Goal: Task Accomplishment & Management: Complete application form

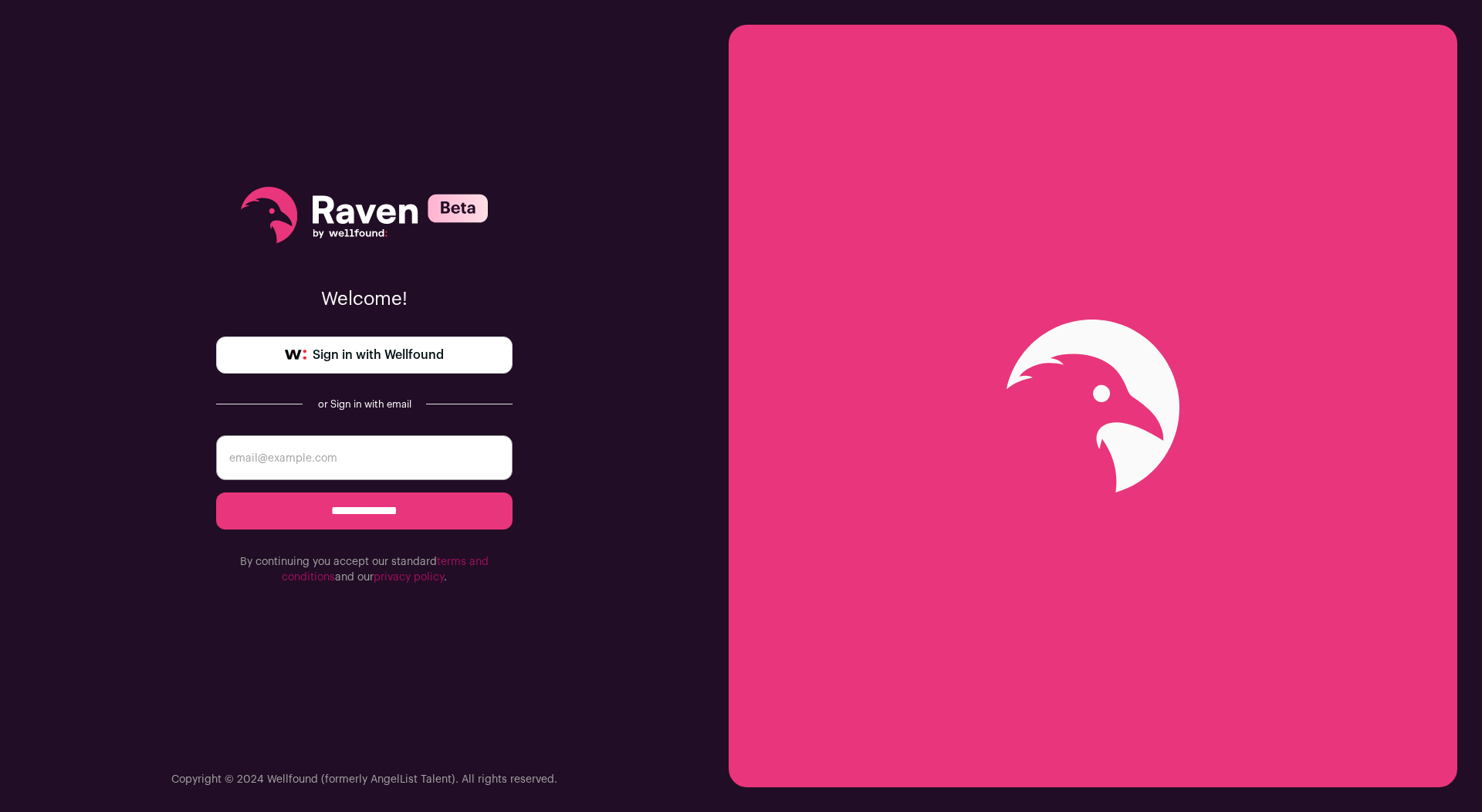
click at [389, 343] on link "Sign in with Wellfound" at bounding box center [364, 355] width 297 height 37
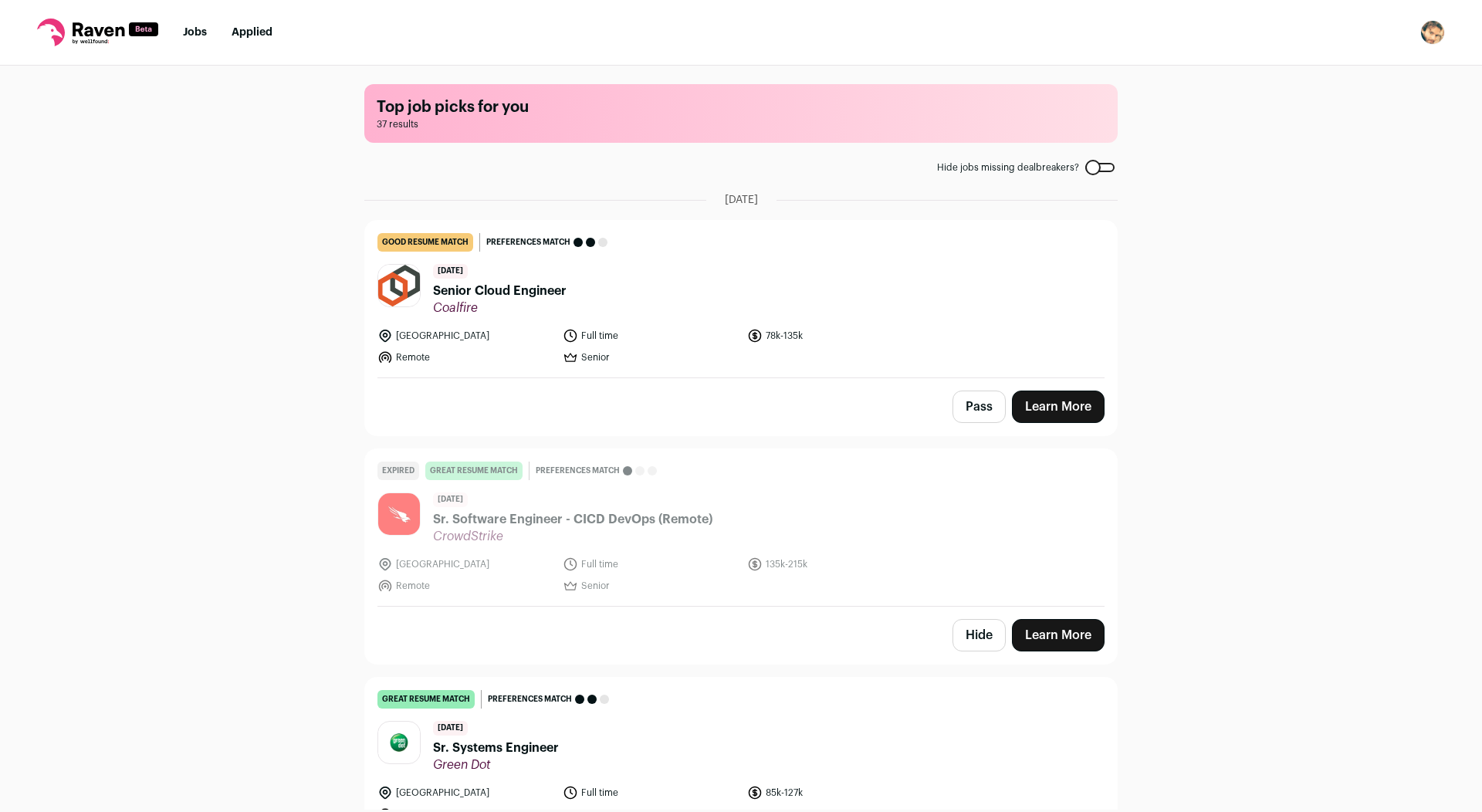
click at [716, 307] on header "[DATE] Senior Cloud Engineer Coalfire" at bounding box center [741, 290] width 727 height 52
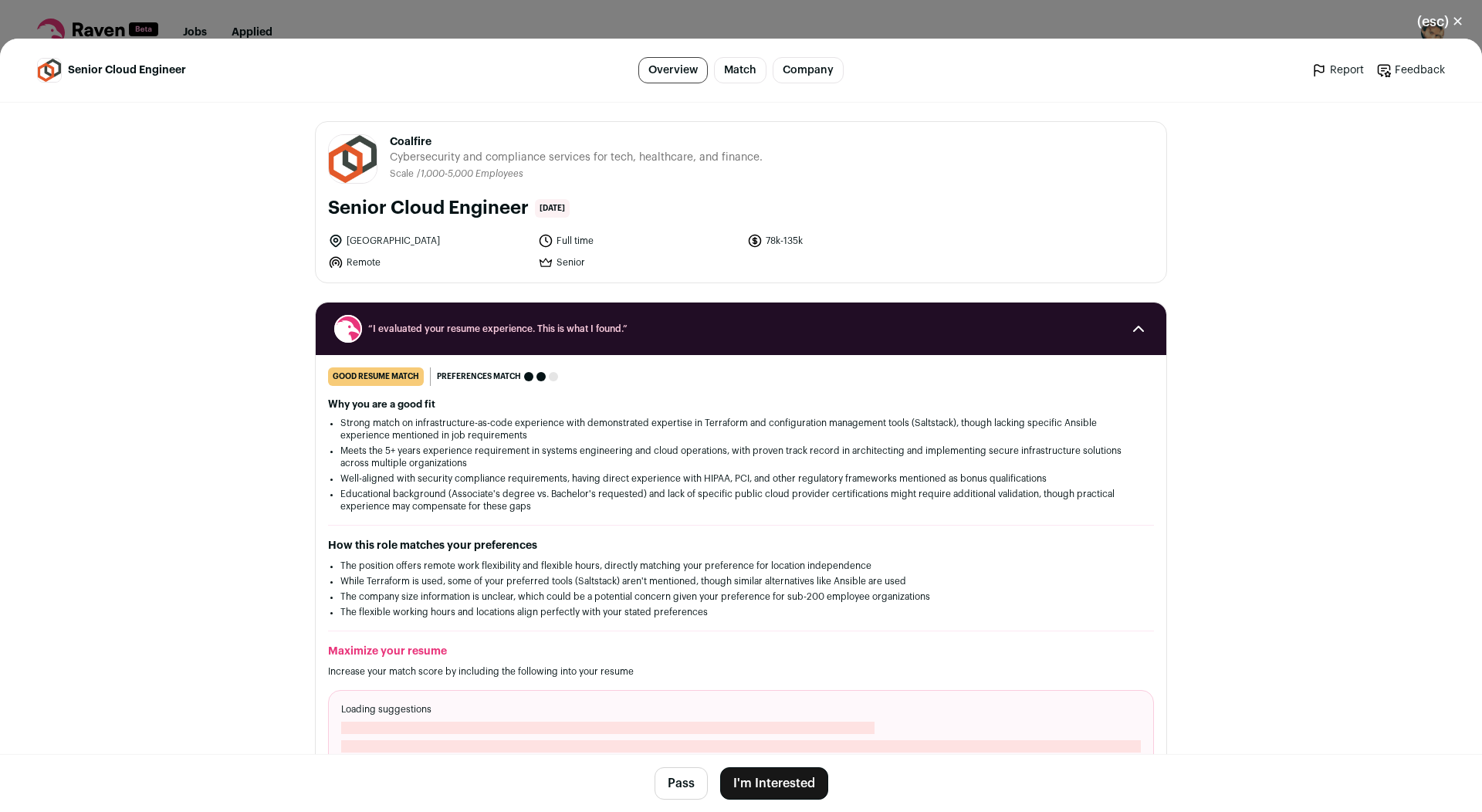
click at [773, 792] on button "I'm Interested" at bounding box center [774, 783] width 108 height 33
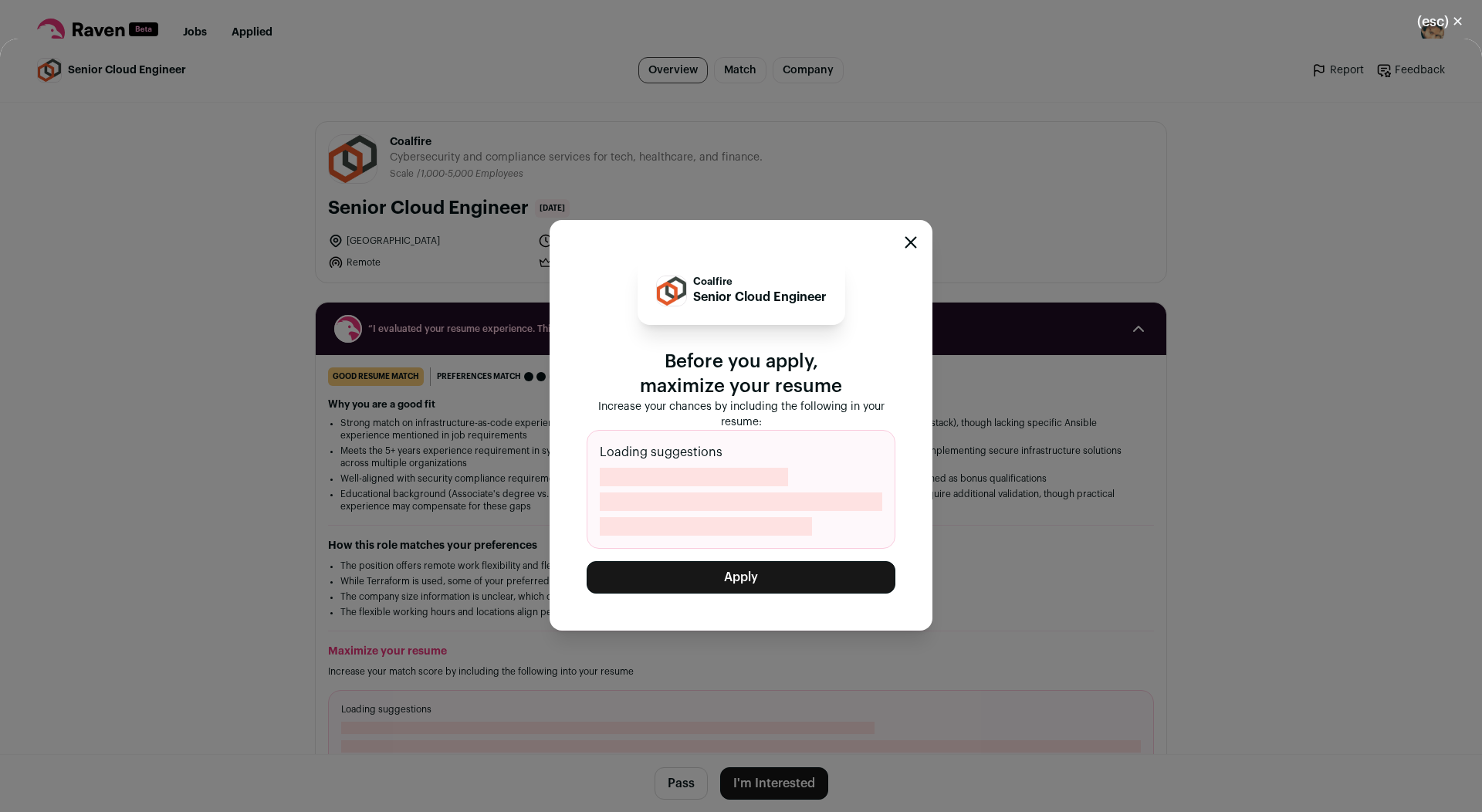
click at [696, 572] on button "Apply" at bounding box center [741, 577] width 308 height 33
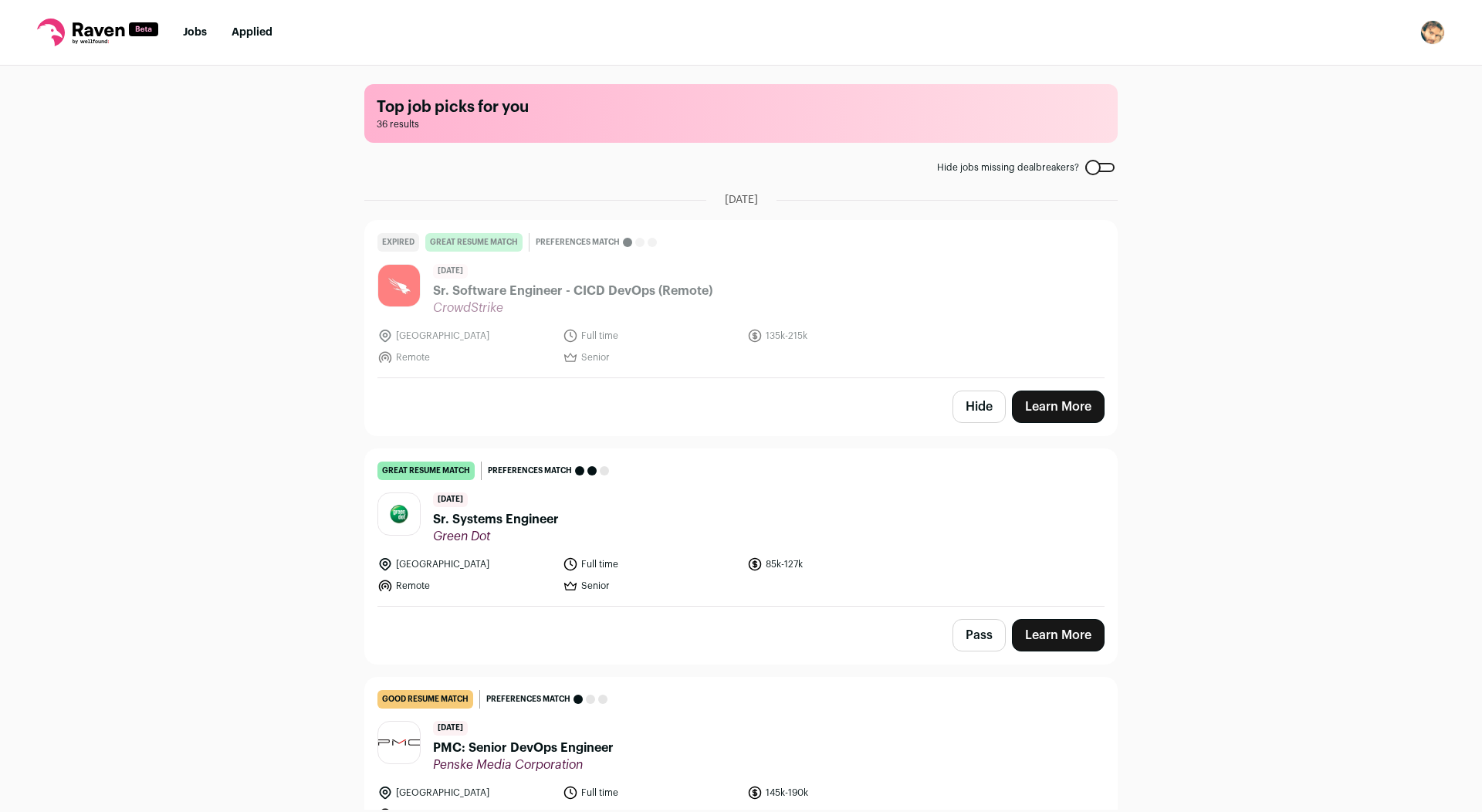
click at [965, 399] on button "Hide" at bounding box center [980, 406] width 53 height 33
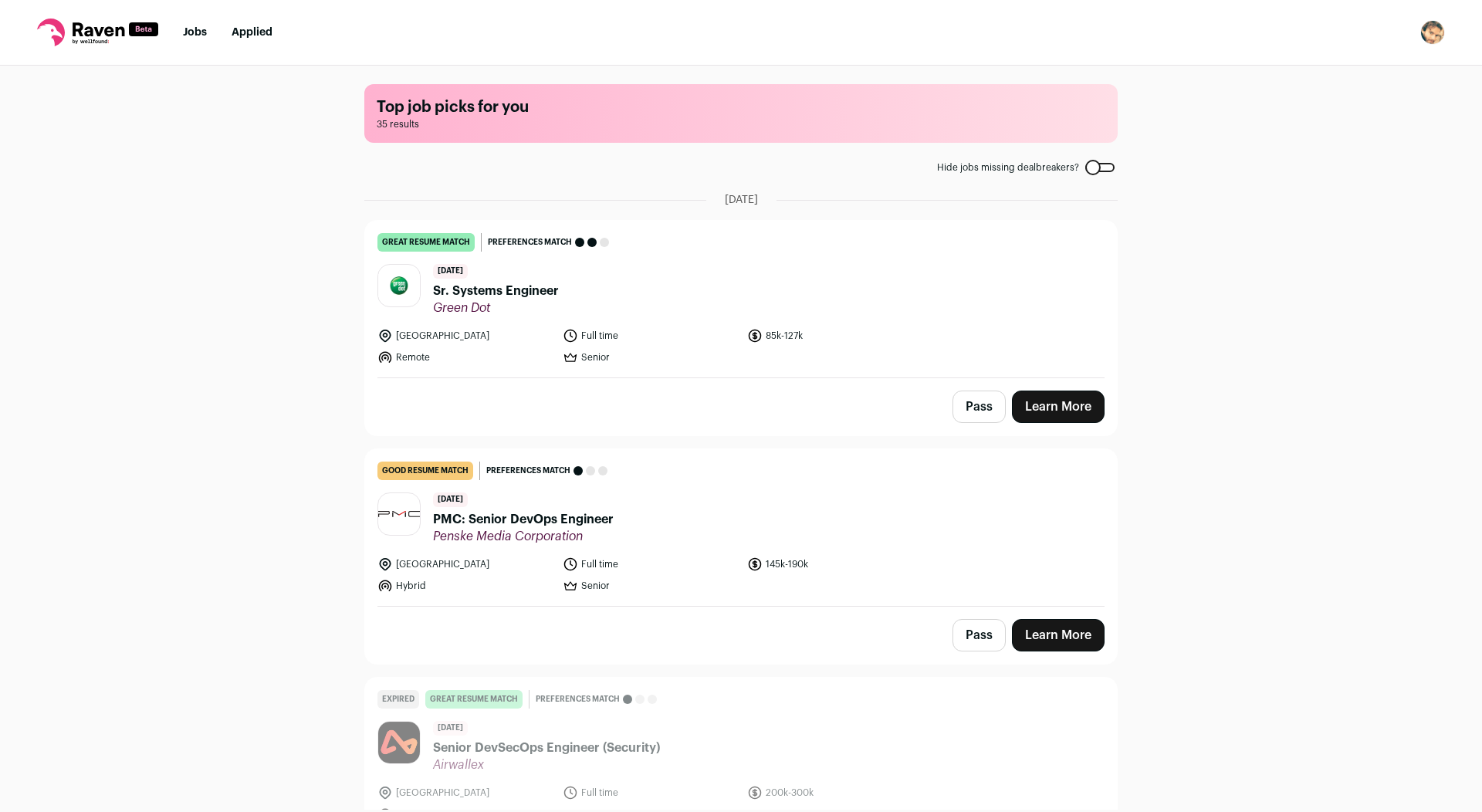
click at [734, 325] on link "great resume match You meet the must-have requirements, the nice-to-have requir…" at bounding box center [741, 299] width 752 height 157
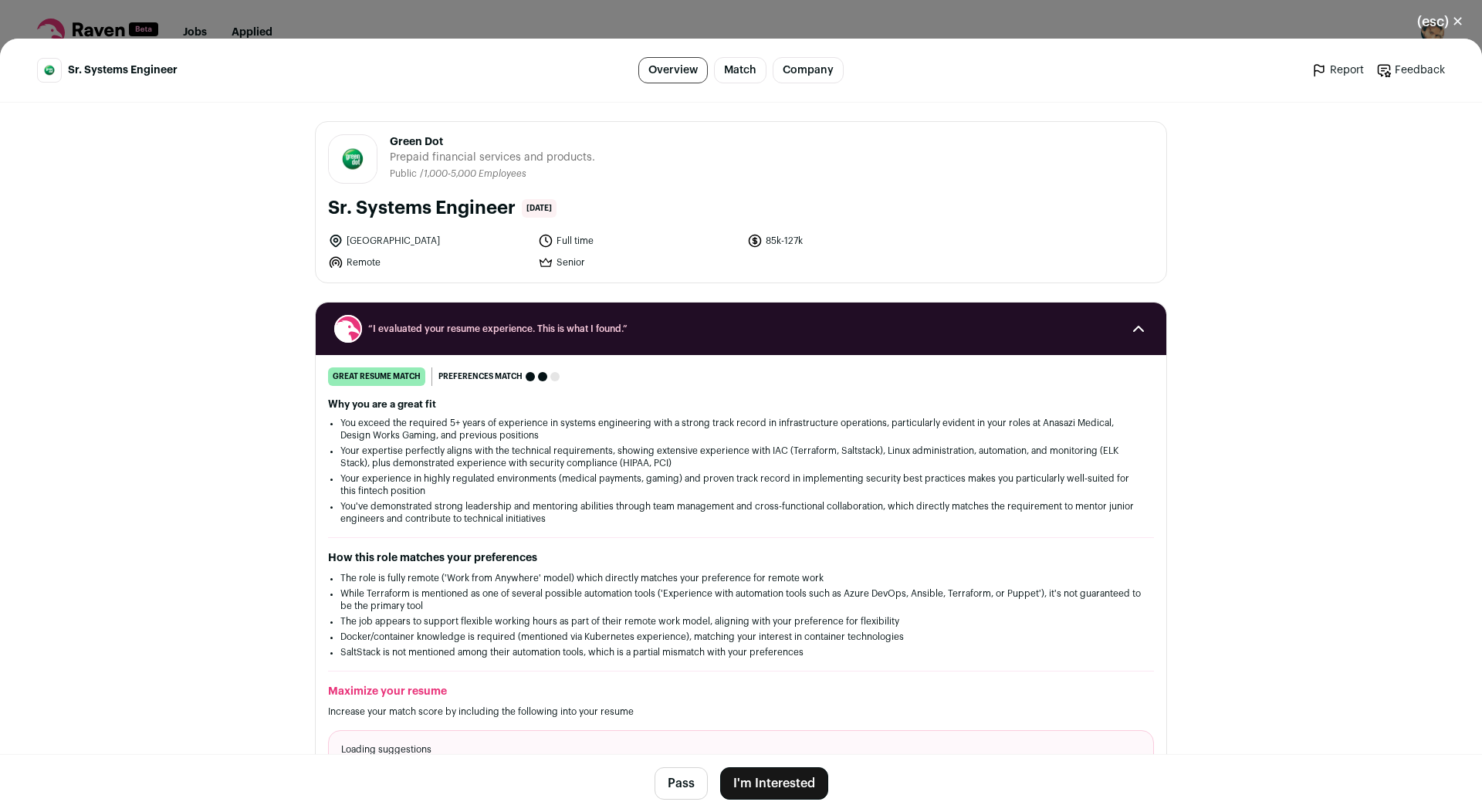
click at [764, 779] on button "I'm Interested" at bounding box center [774, 783] width 108 height 33
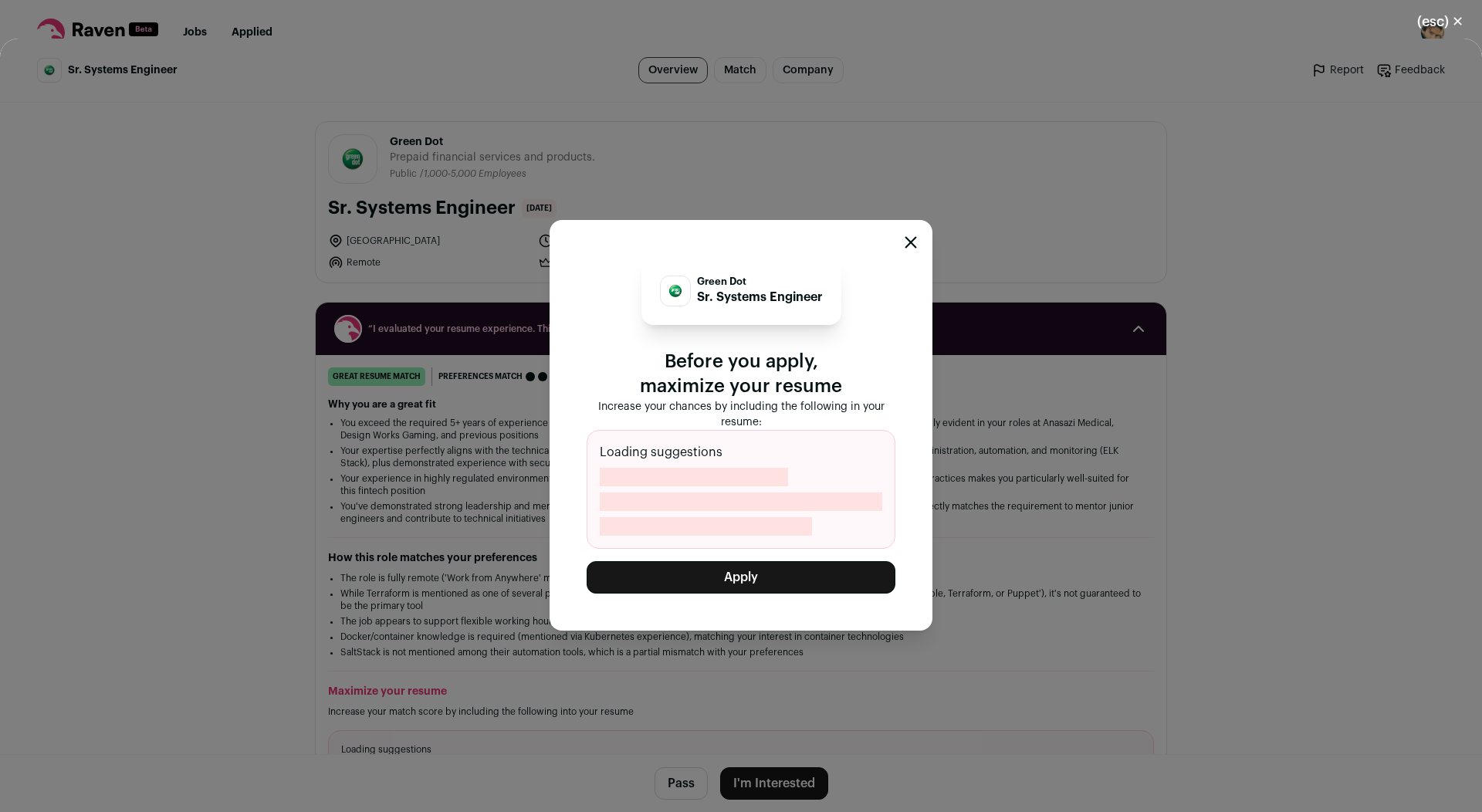
click at [734, 569] on button "Apply" at bounding box center [741, 577] width 308 height 33
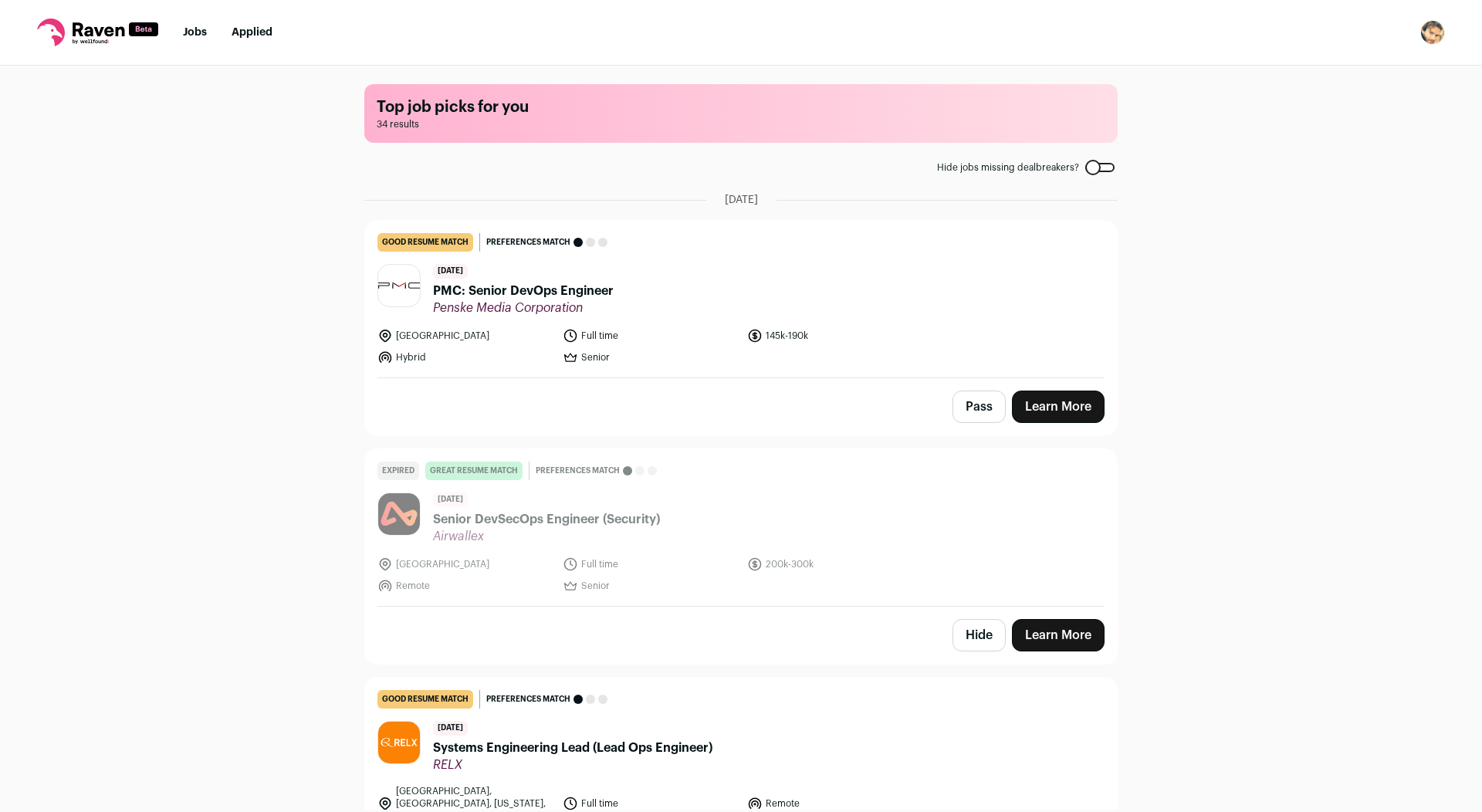
click at [594, 292] on span "PMC: Senior DevOps Engineer" at bounding box center [523, 291] width 181 height 18
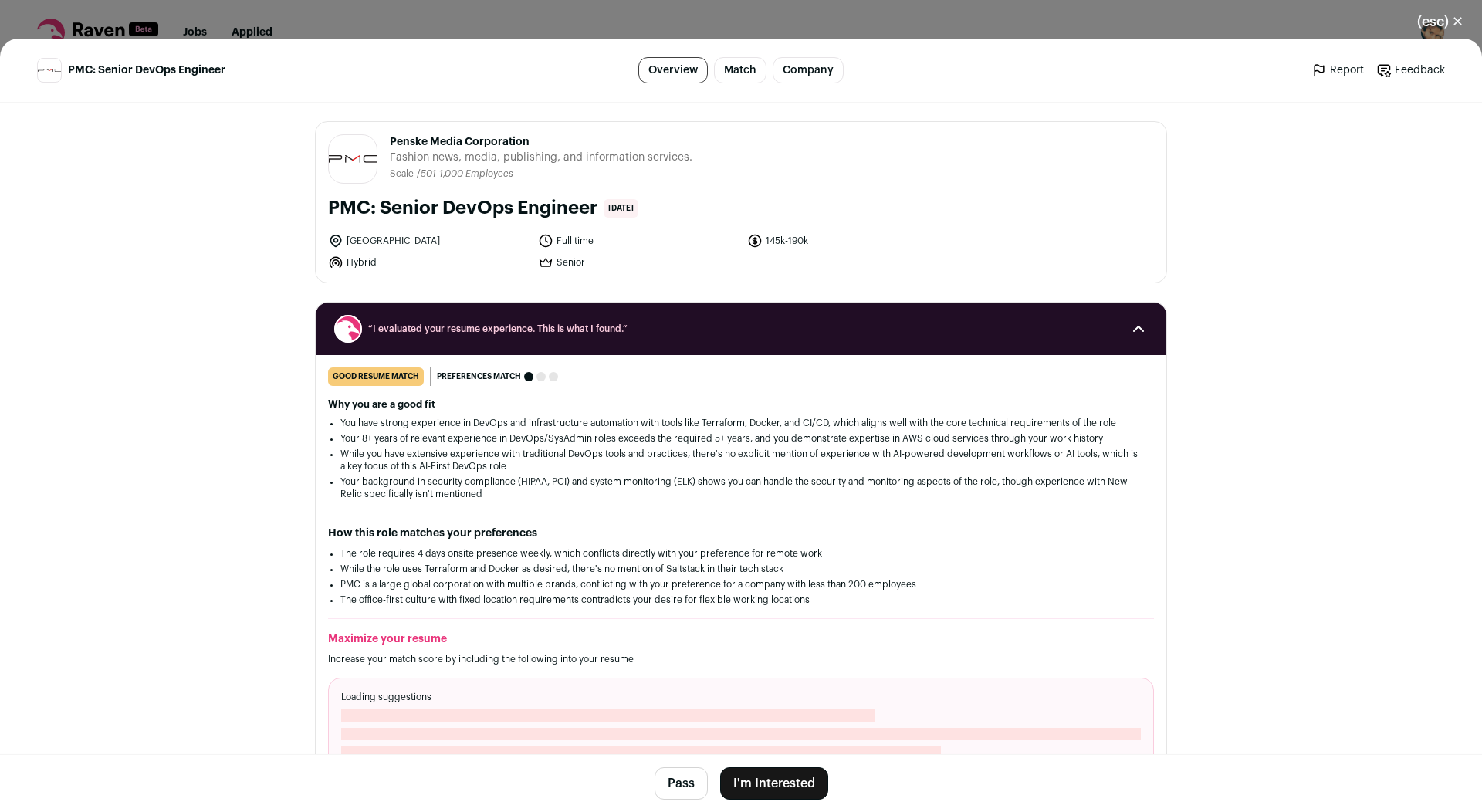
click at [775, 778] on button "I'm Interested" at bounding box center [774, 783] width 108 height 33
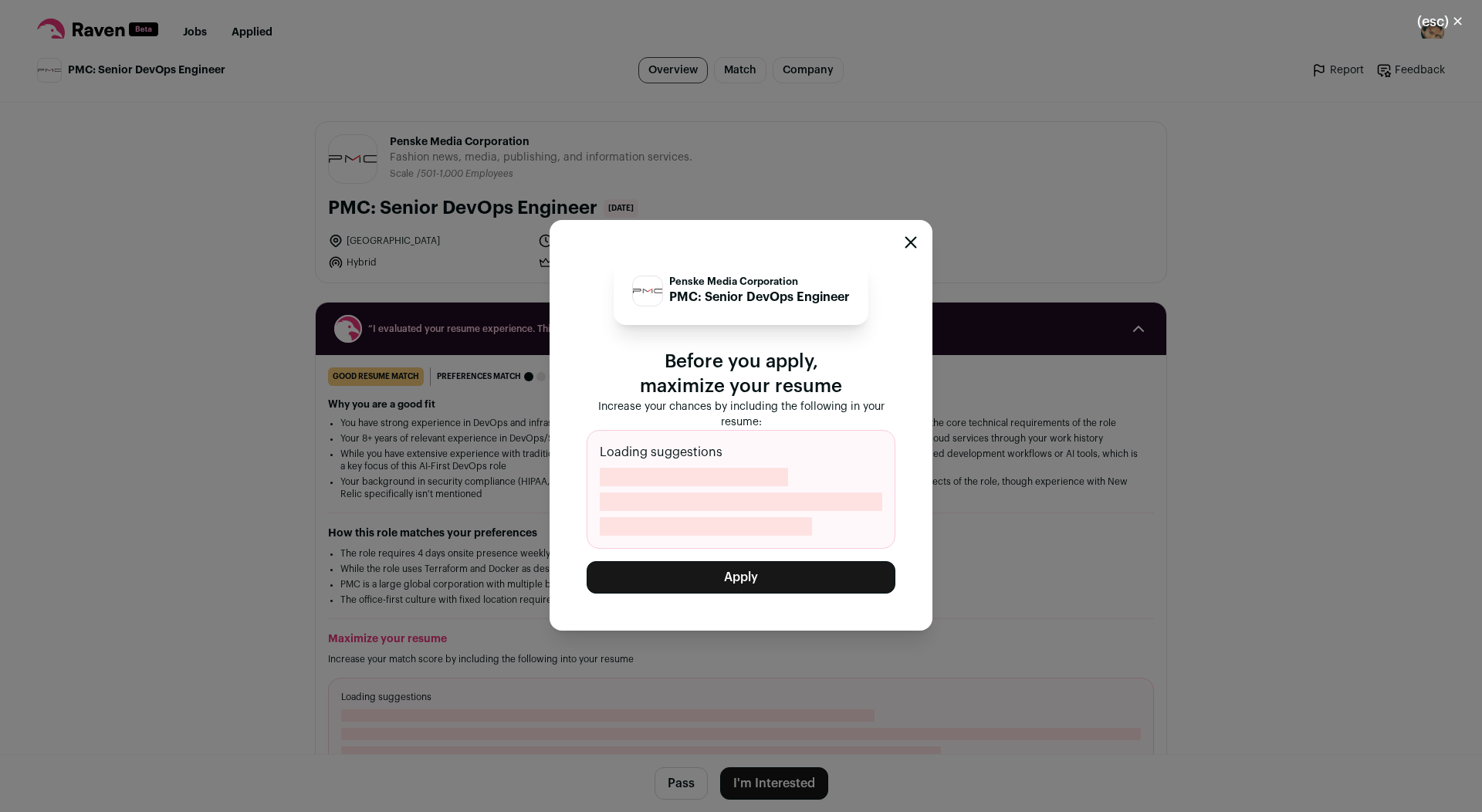
click at [735, 574] on button "Apply" at bounding box center [741, 577] width 308 height 33
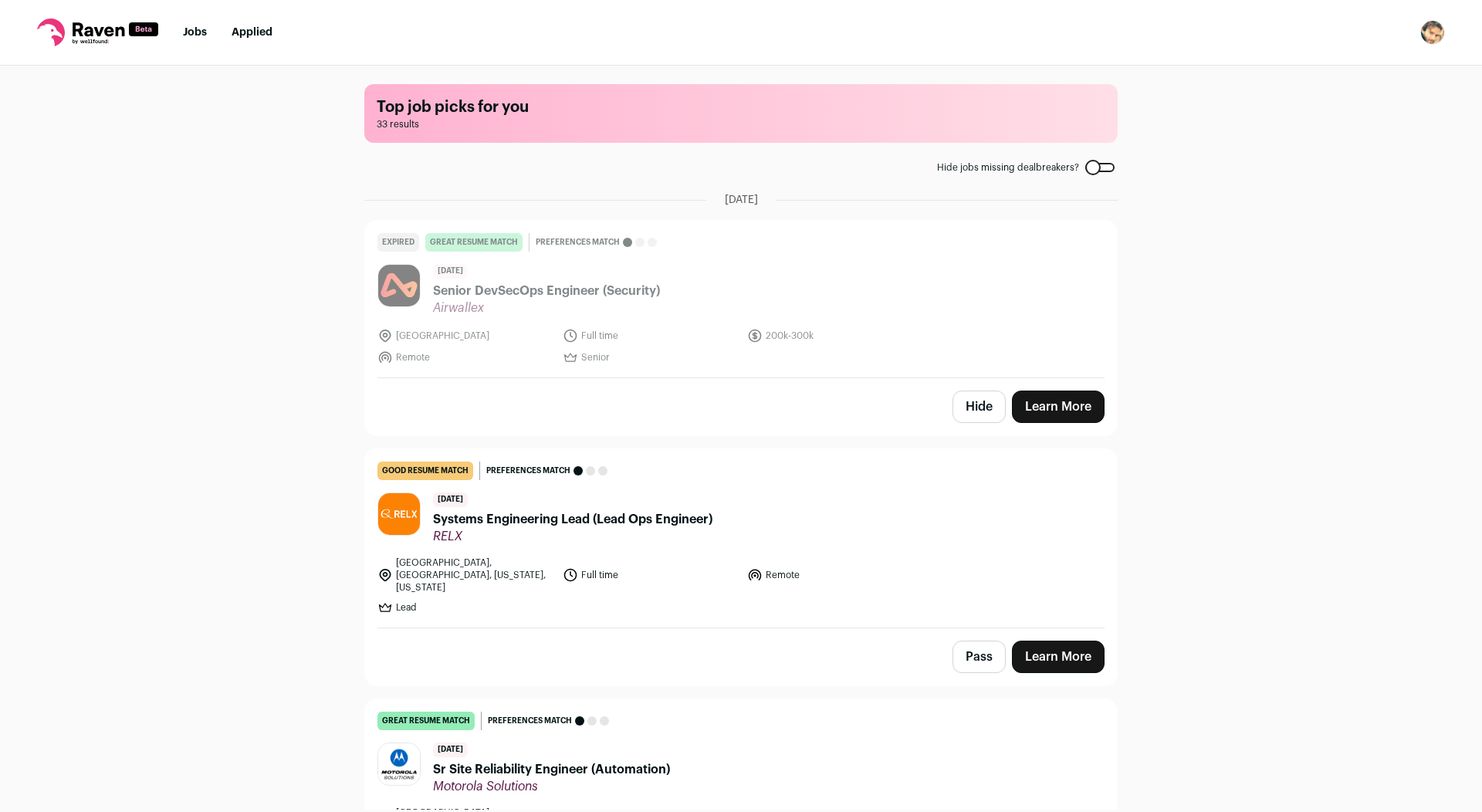
click at [971, 408] on button "Hide" at bounding box center [980, 406] width 53 height 33
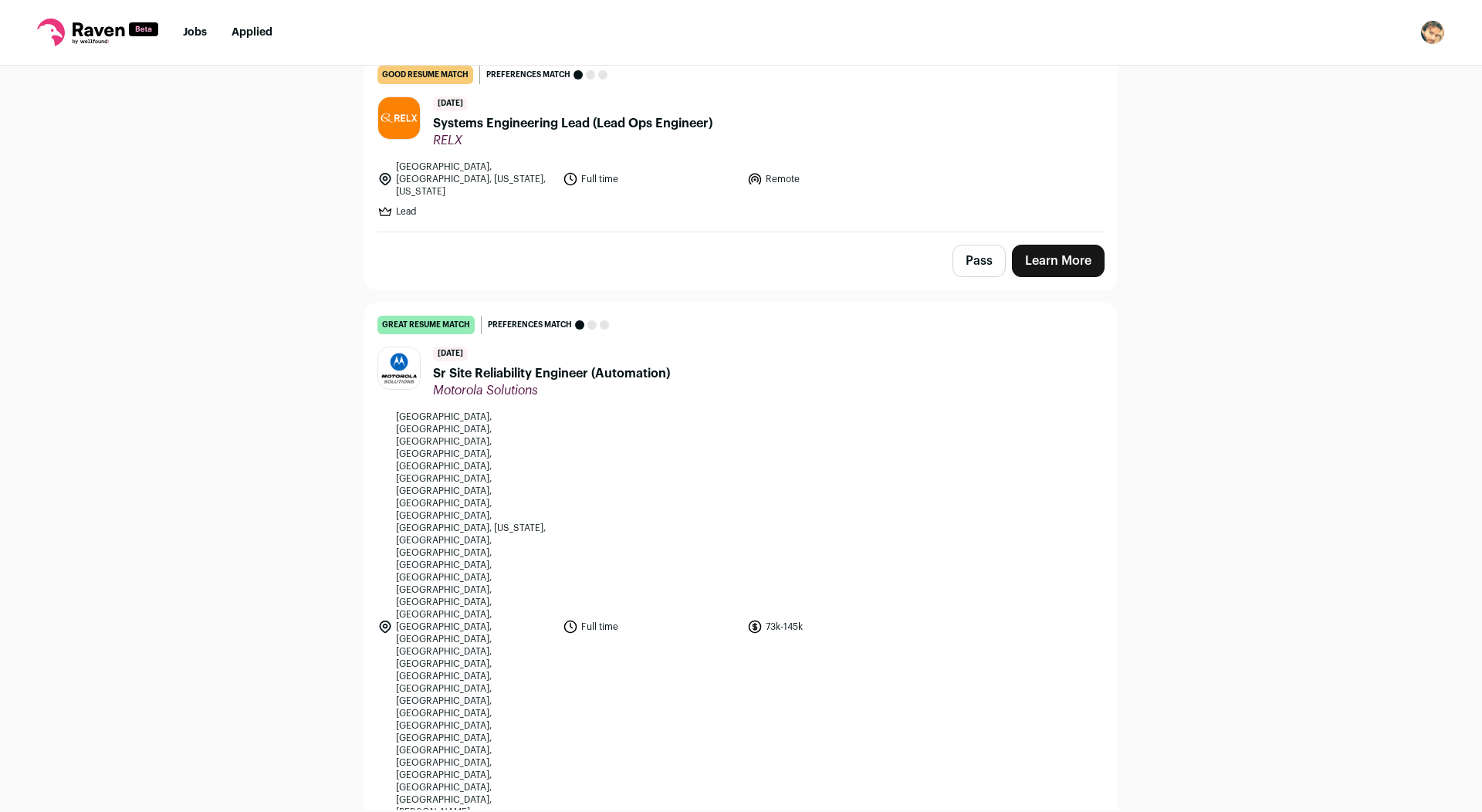
scroll to position [9, 0]
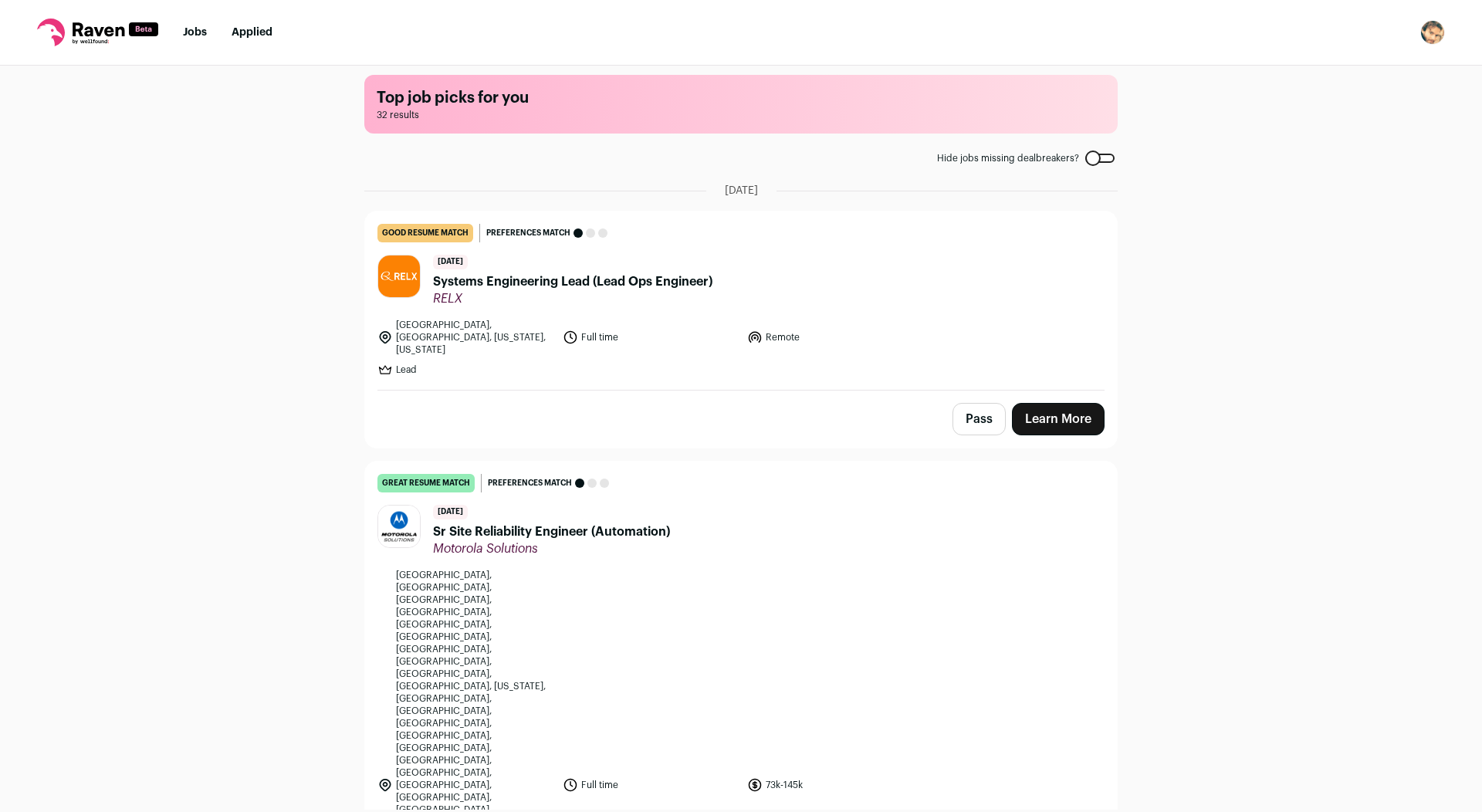
click at [709, 298] on span "RELX" at bounding box center [573, 298] width 279 height 15
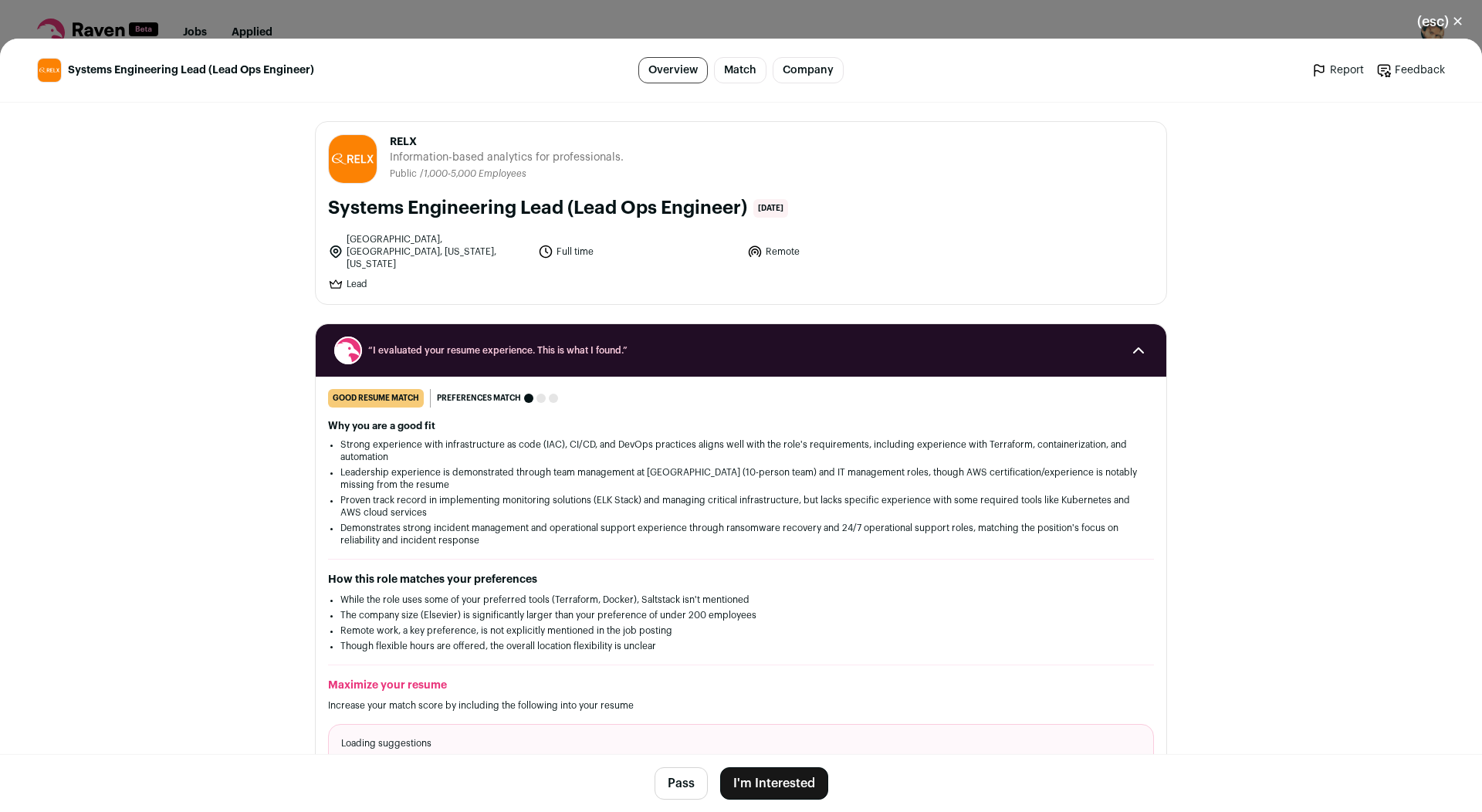
click at [771, 778] on button "I'm Interested" at bounding box center [774, 783] width 108 height 33
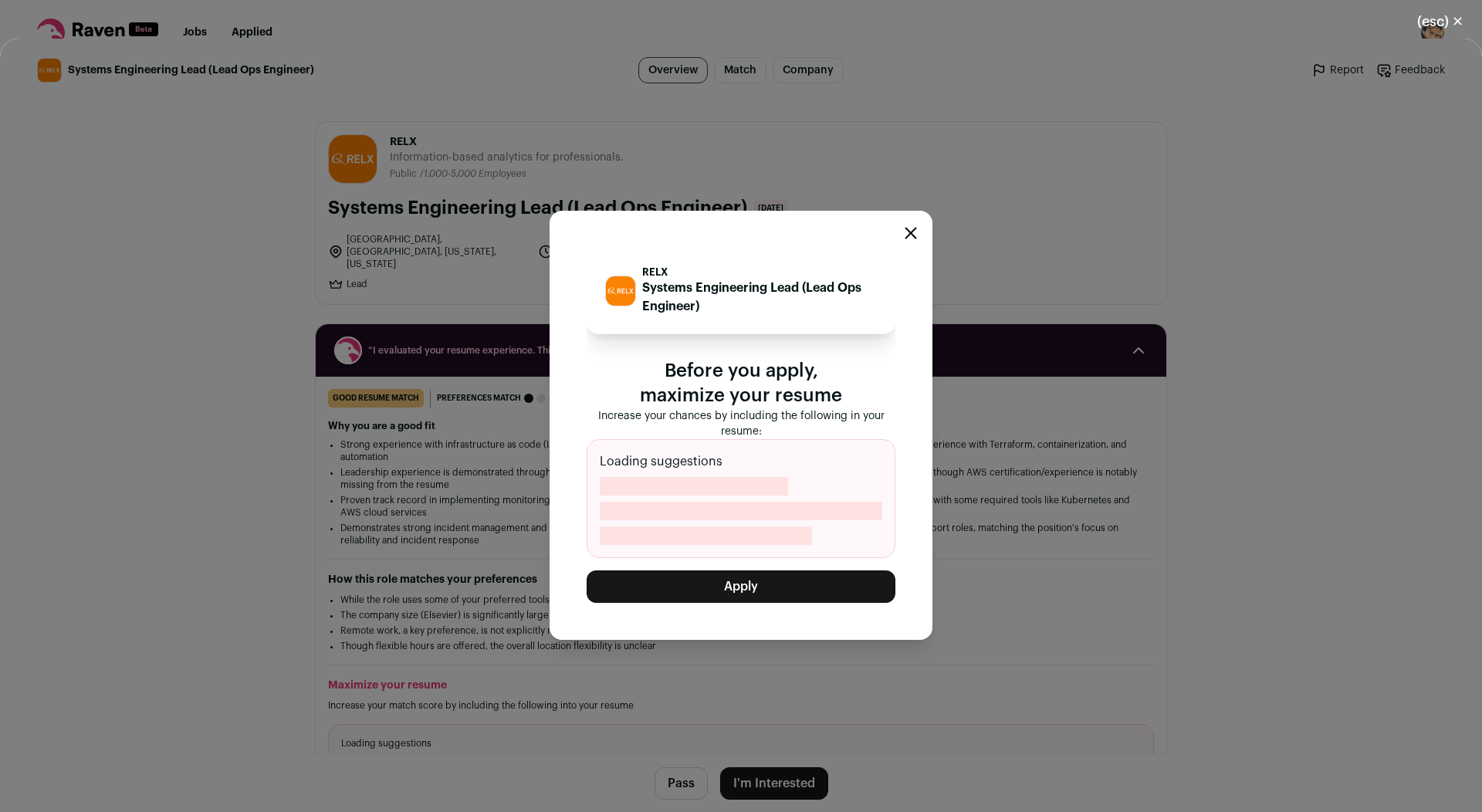
click at [735, 591] on button "Apply" at bounding box center [741, 586] width 308 height 33
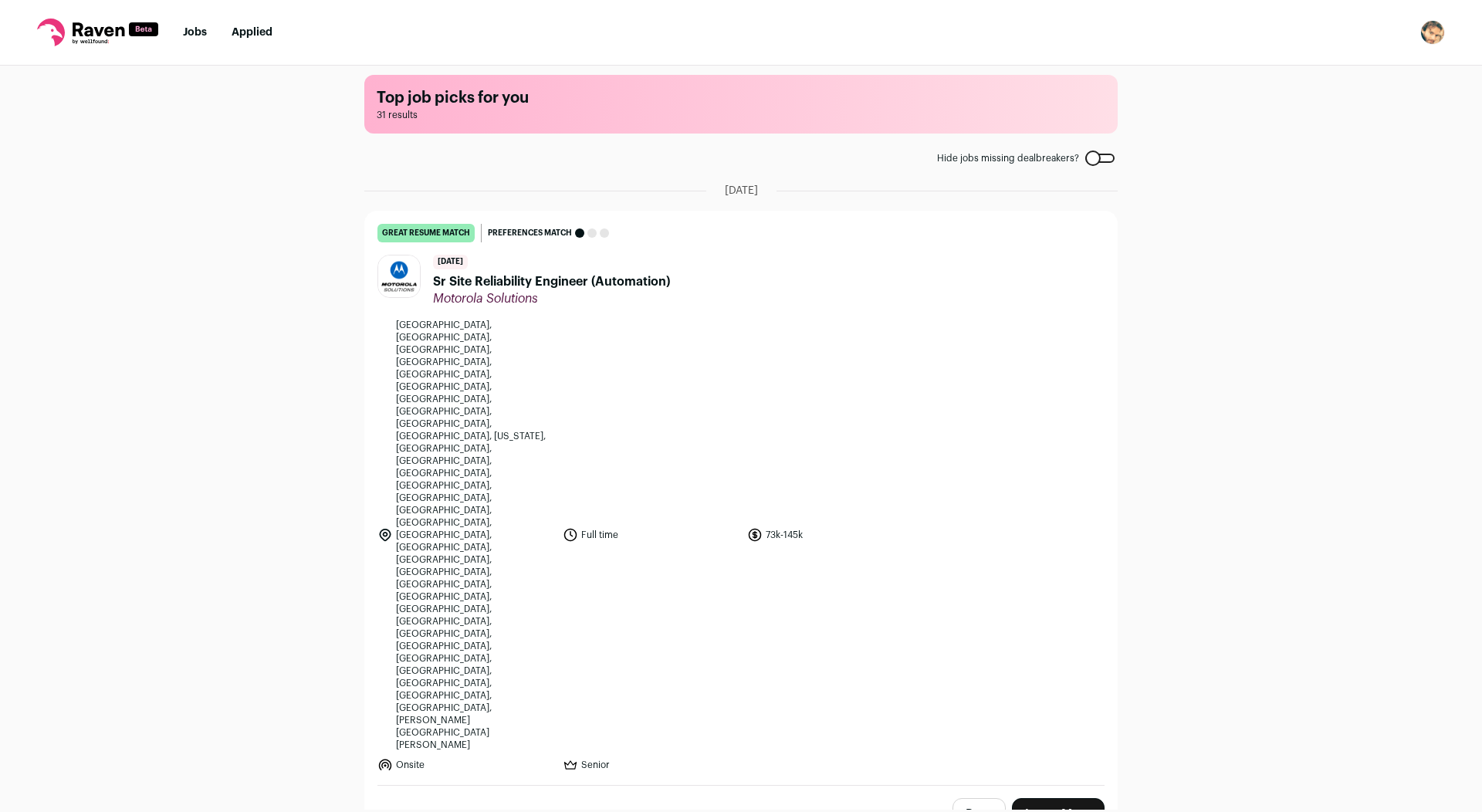
click at [605, 286] on span "Sr Site Reliability Engineer (Automation)" at bounding box center [552, 282] width 237 height 18
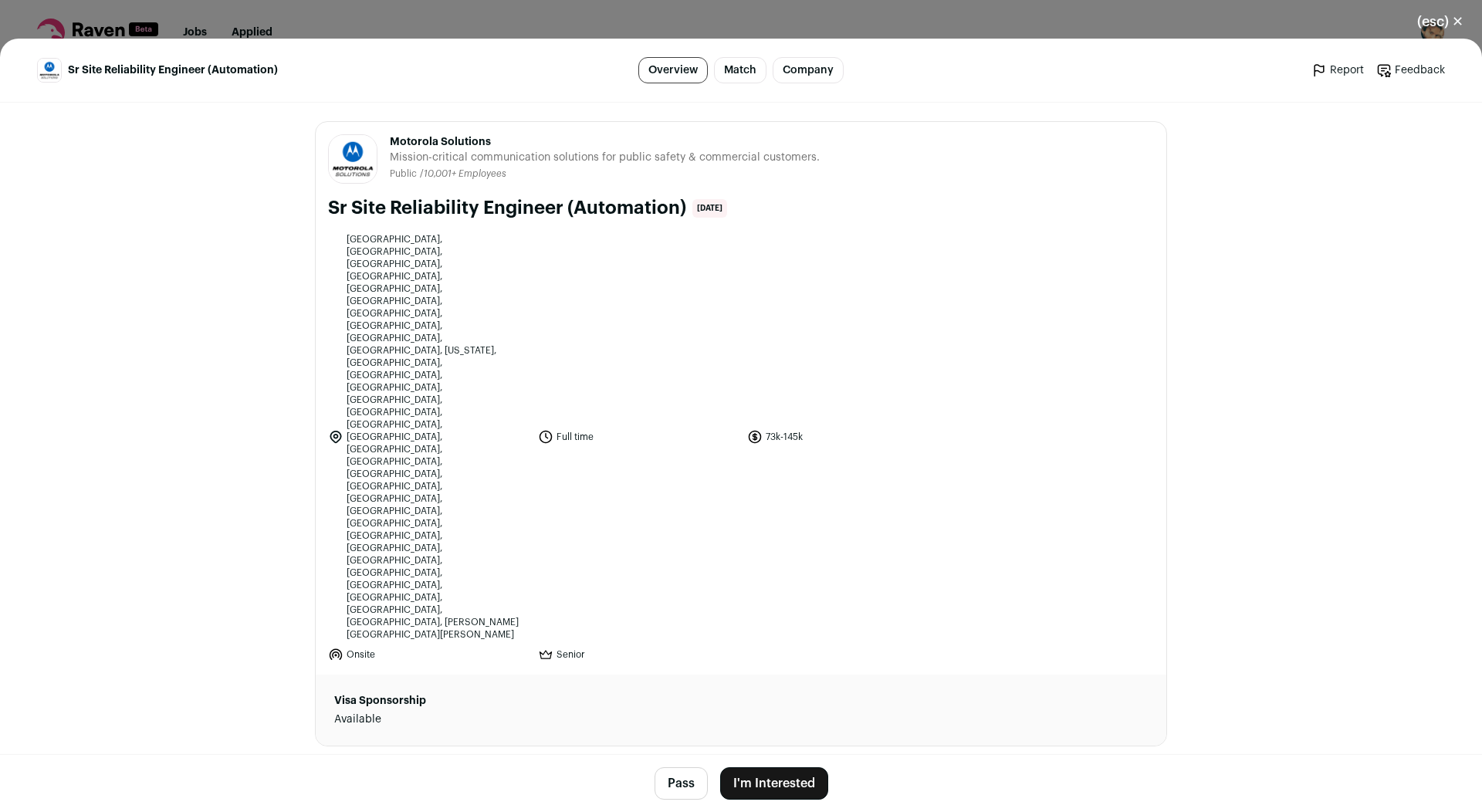
click at [782, 803] on footer "Pass I'm Interested" at bounding box center [741, 782] width 1482 height 58
click at [778, 784] on button "I'm Interested" at bounding box center [774, 783] width 108 height 33
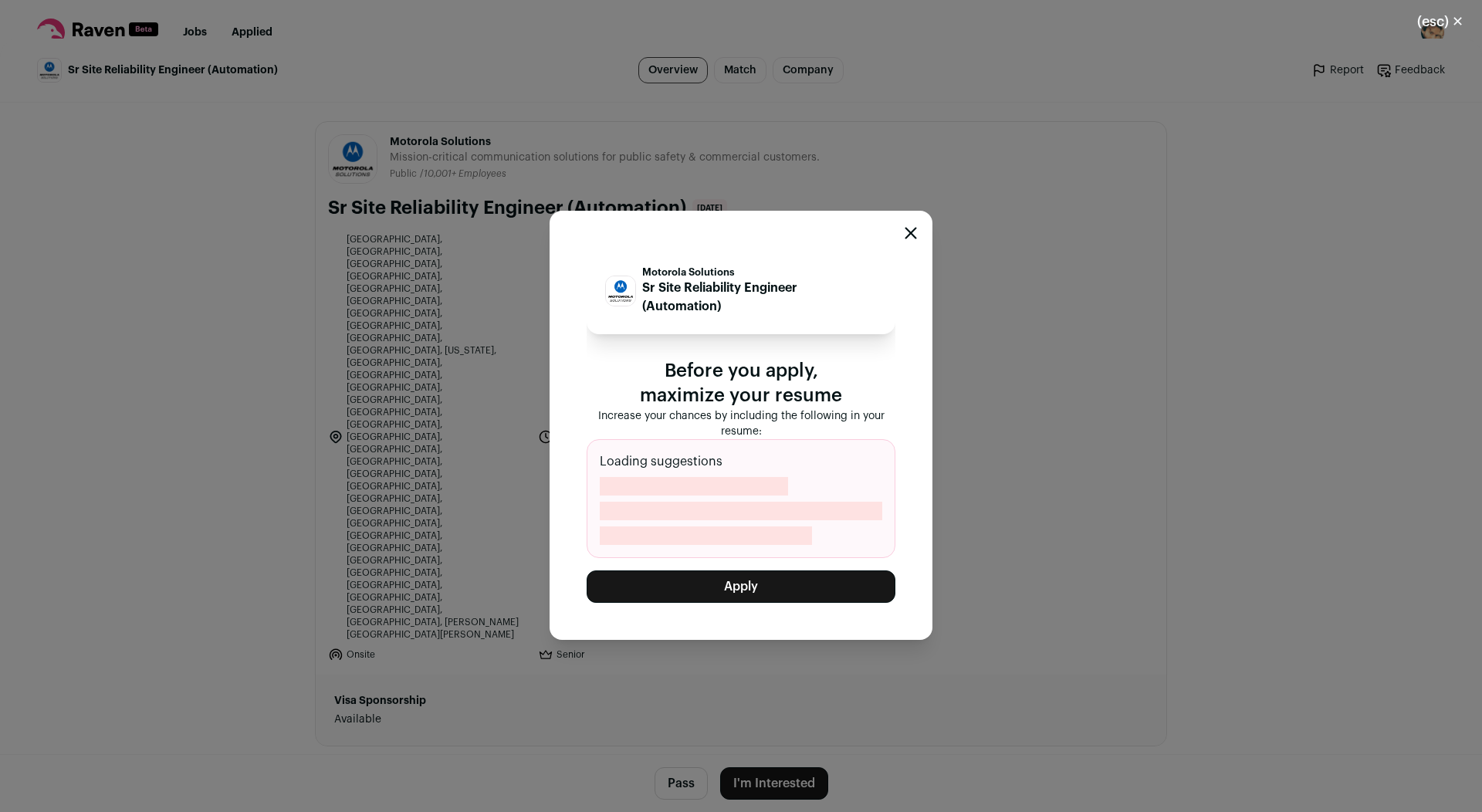
click at [721, 573] on button "Apply" at bounding box center [741, 586] width 308 height 33
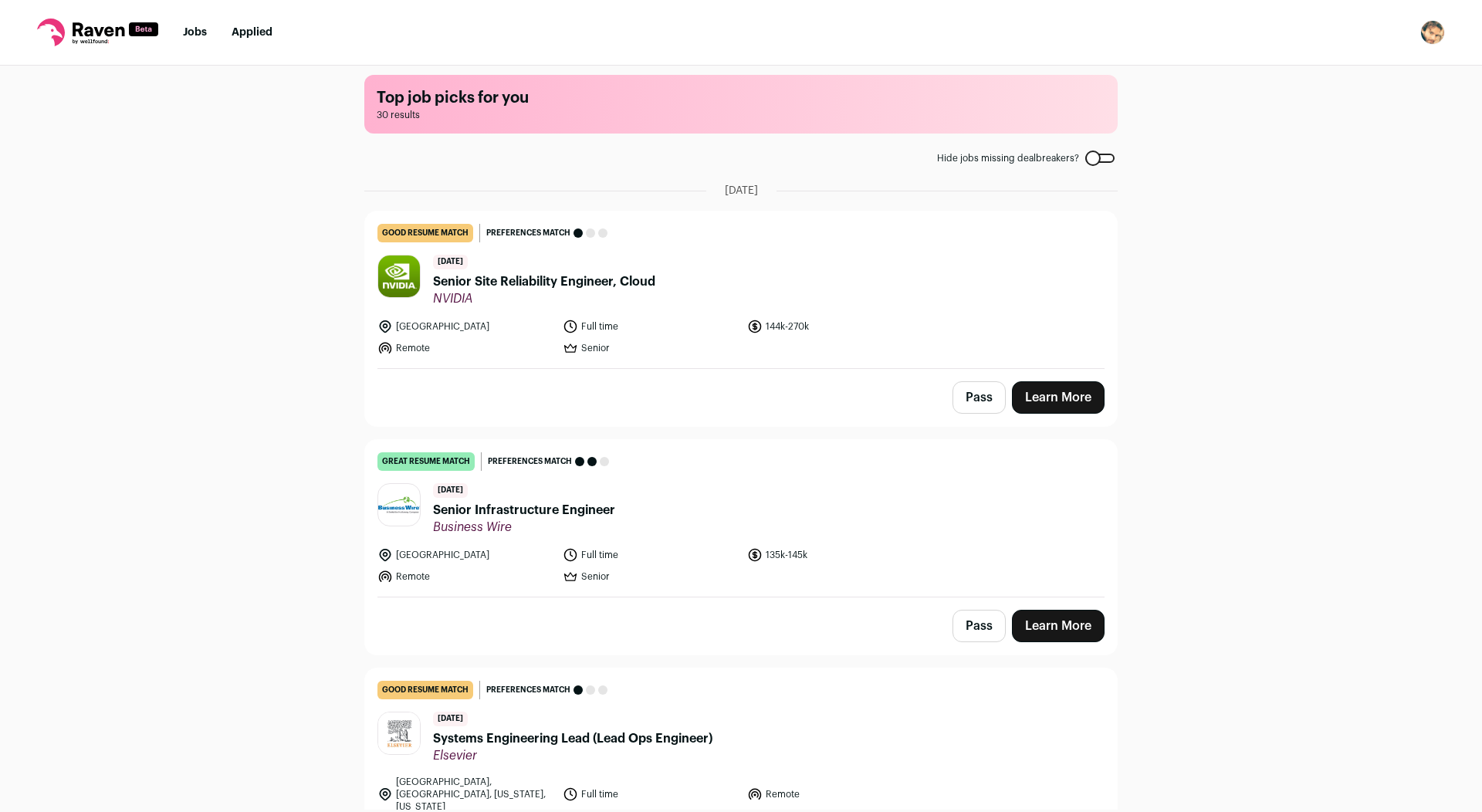
click at [666, 306] on header "[DATE] Senior Site Reliability Engineer, Cloud NVIDIA" at bounding box center [741, 281] width 727 height 52
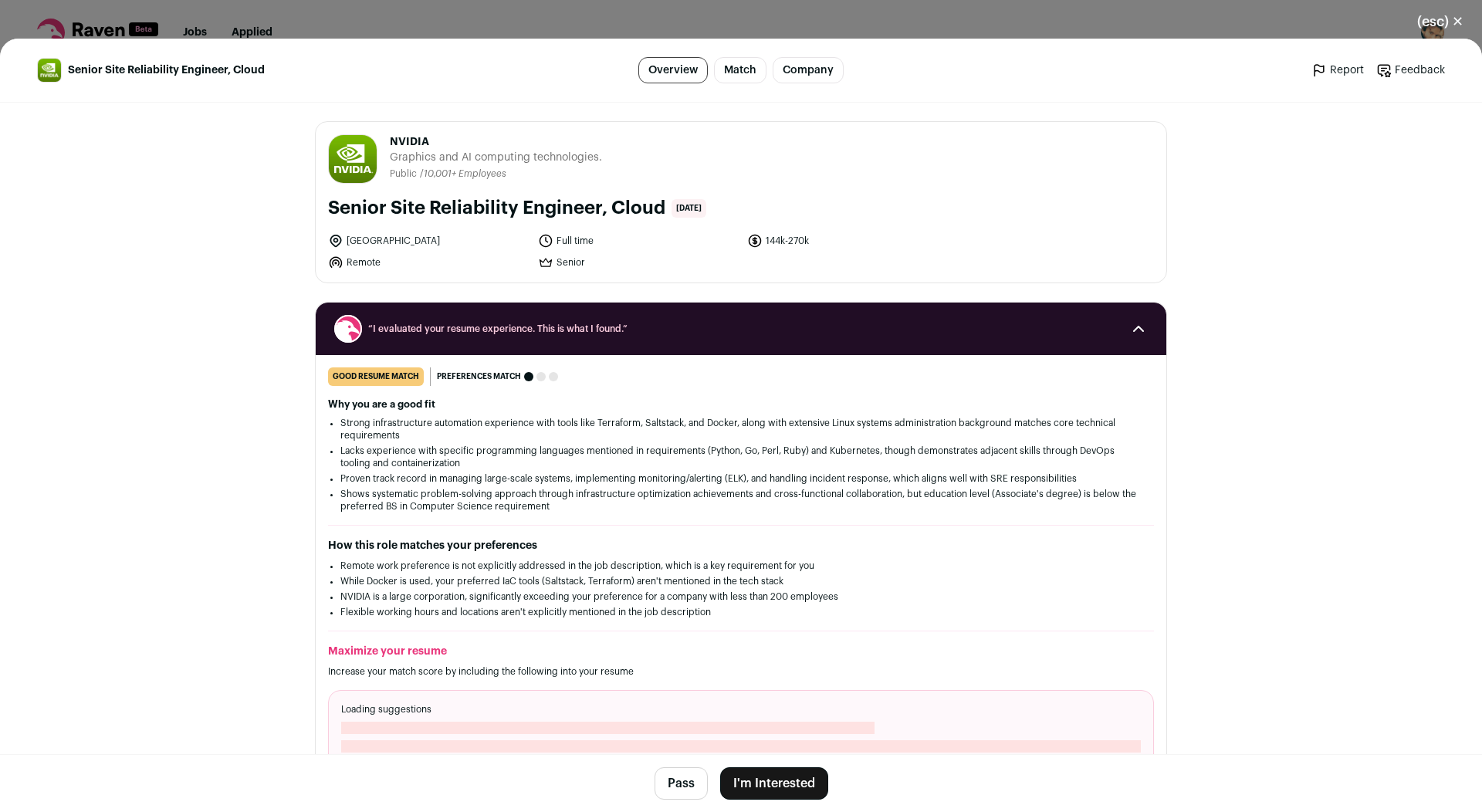
click at [769, 784] on button "I'm Interested" at bounding box center [774, 783] width 108 height 33
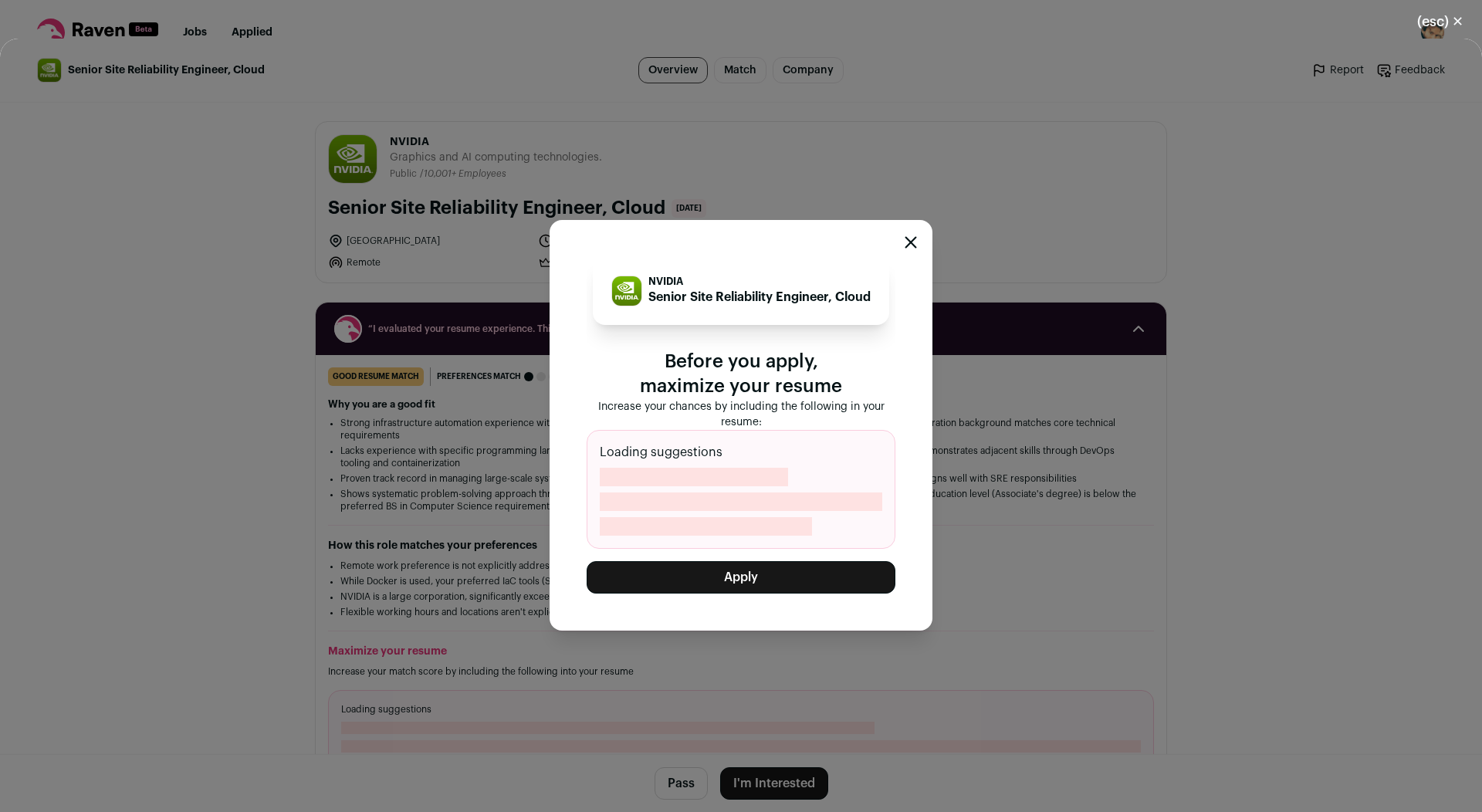
click at [728, 568] on button "Apply" at bounding box center [741, 577] width 308 height 33
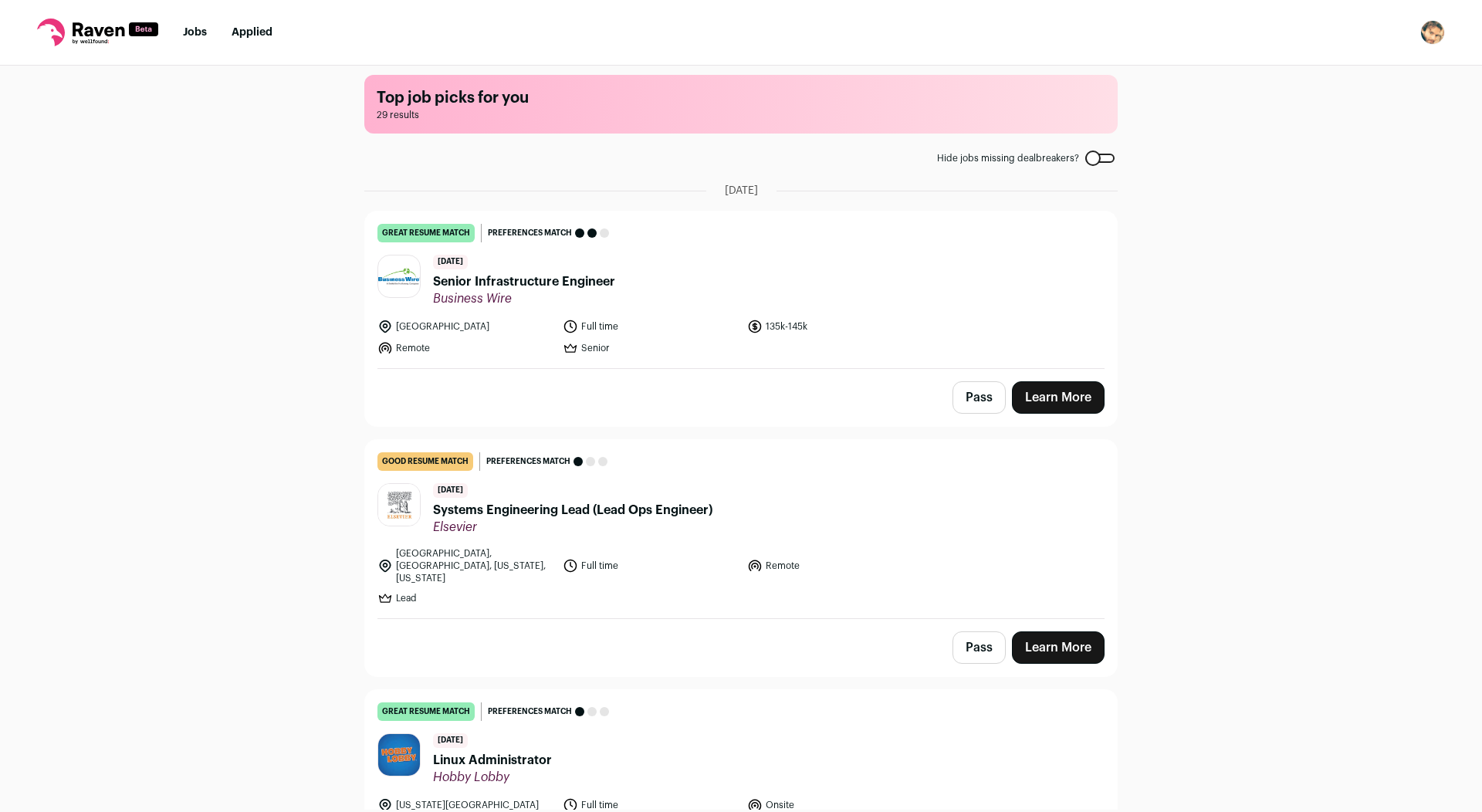
click at [549, 291] on span "Business Wire" at bounding box center [524, 298] width 182 height 15
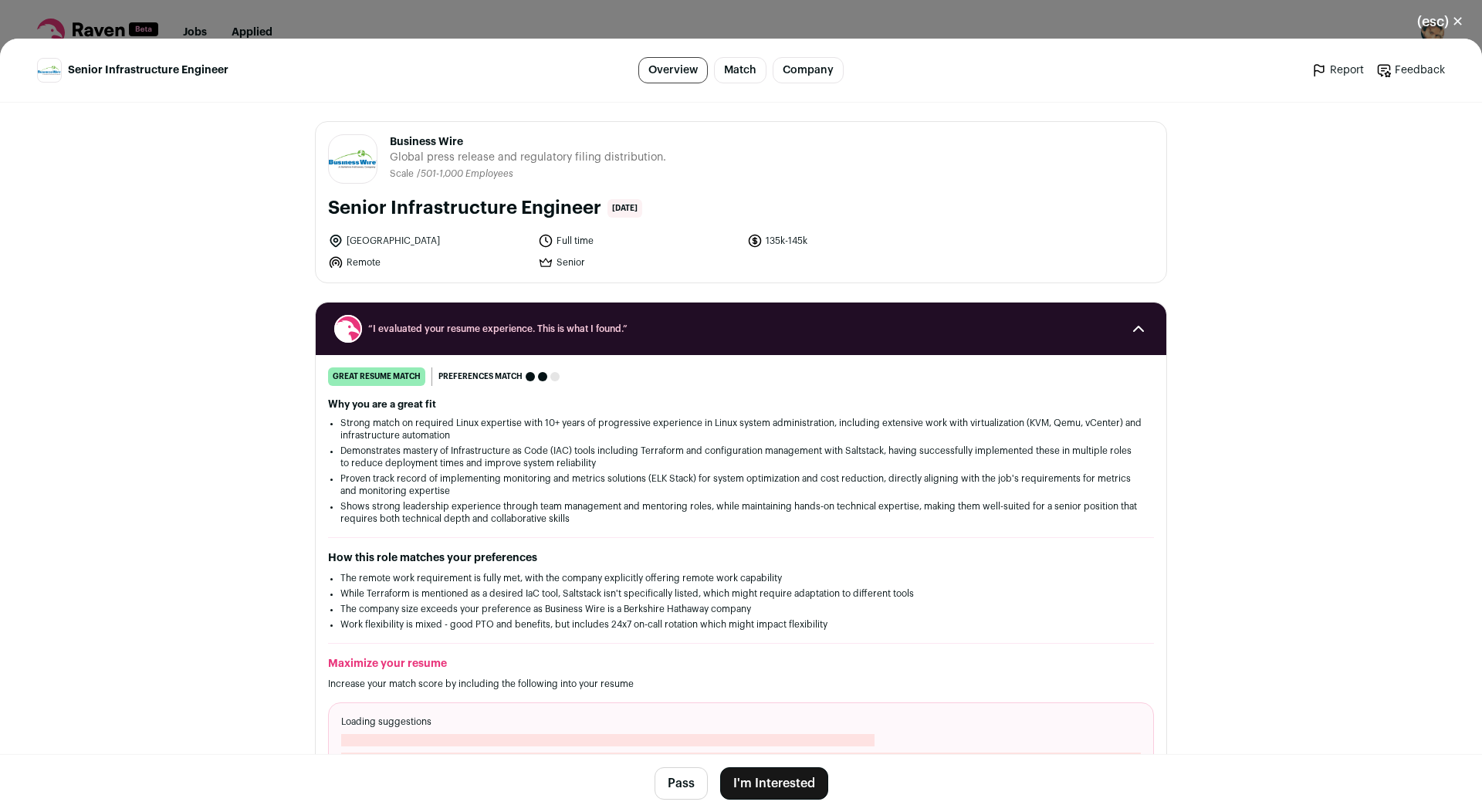
click at [775, 788] on button "I'm Interested" at bounding box center [774, 783] width 108 height 33
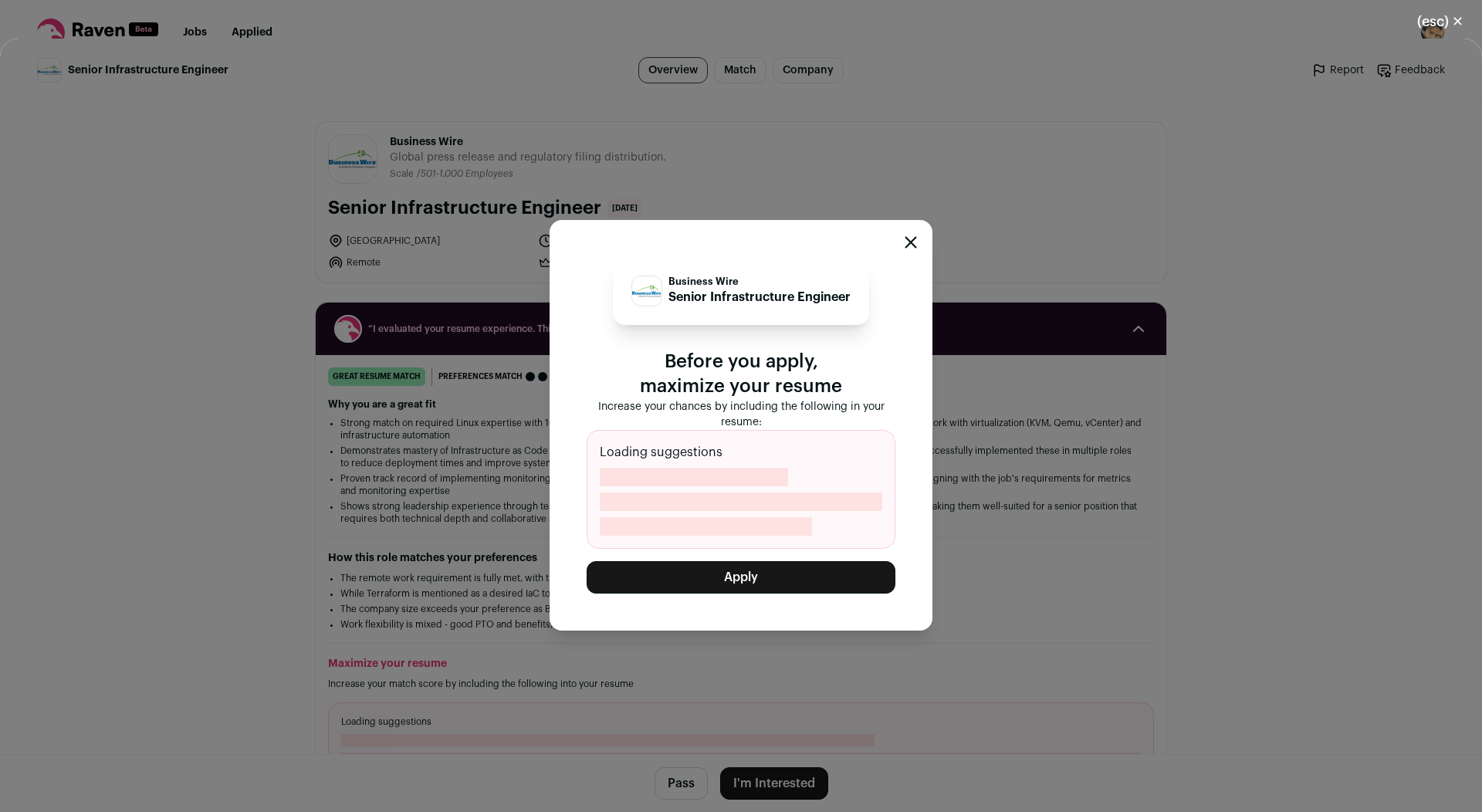
click at [763, 581] on button "Apply" at bounding box center [741, 577] width 308 height 33
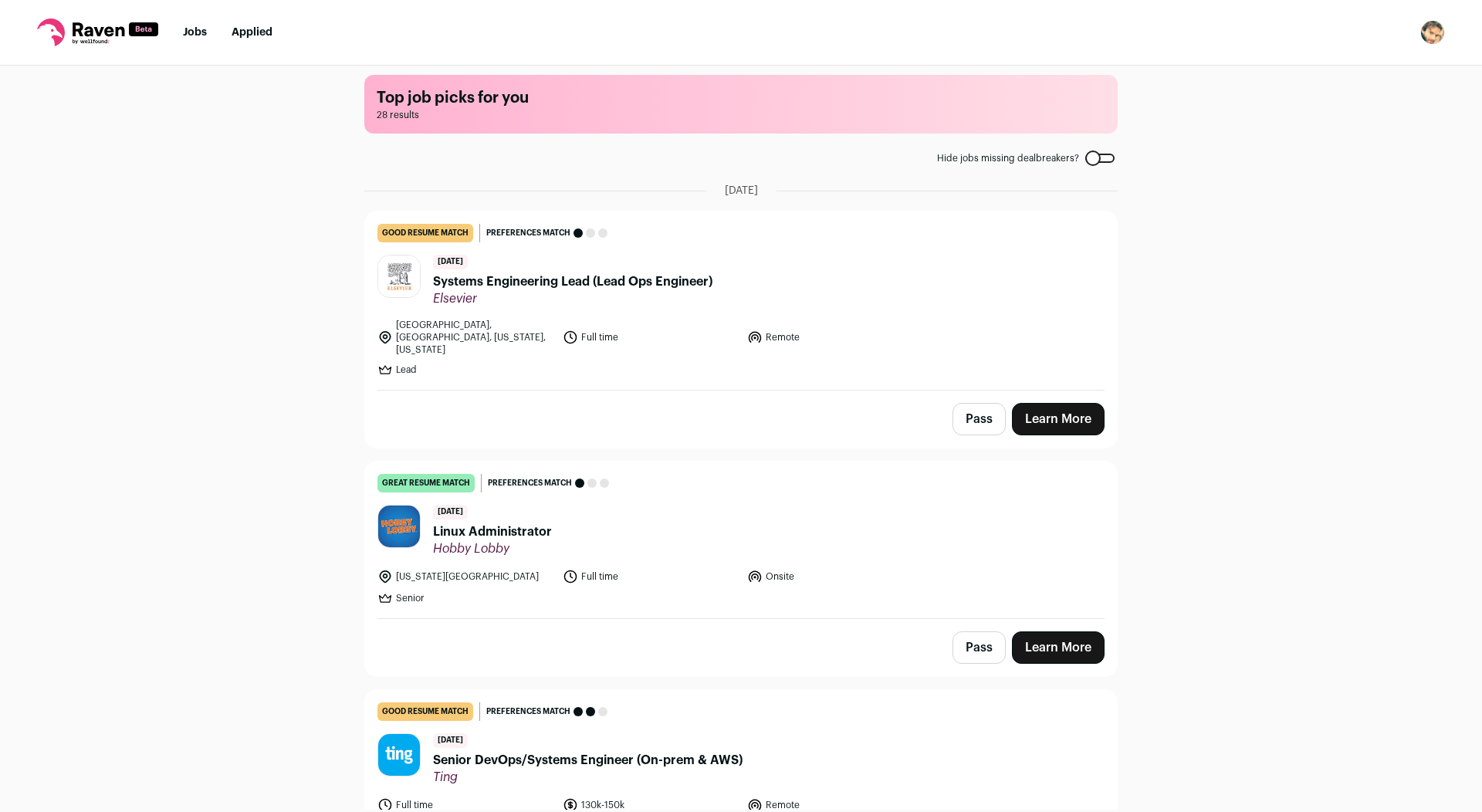
click at [663, 285] on span "Systems Engineering Lead (Lead Ops Engineer)" at bounding box center [573, 282] width 279 height 18
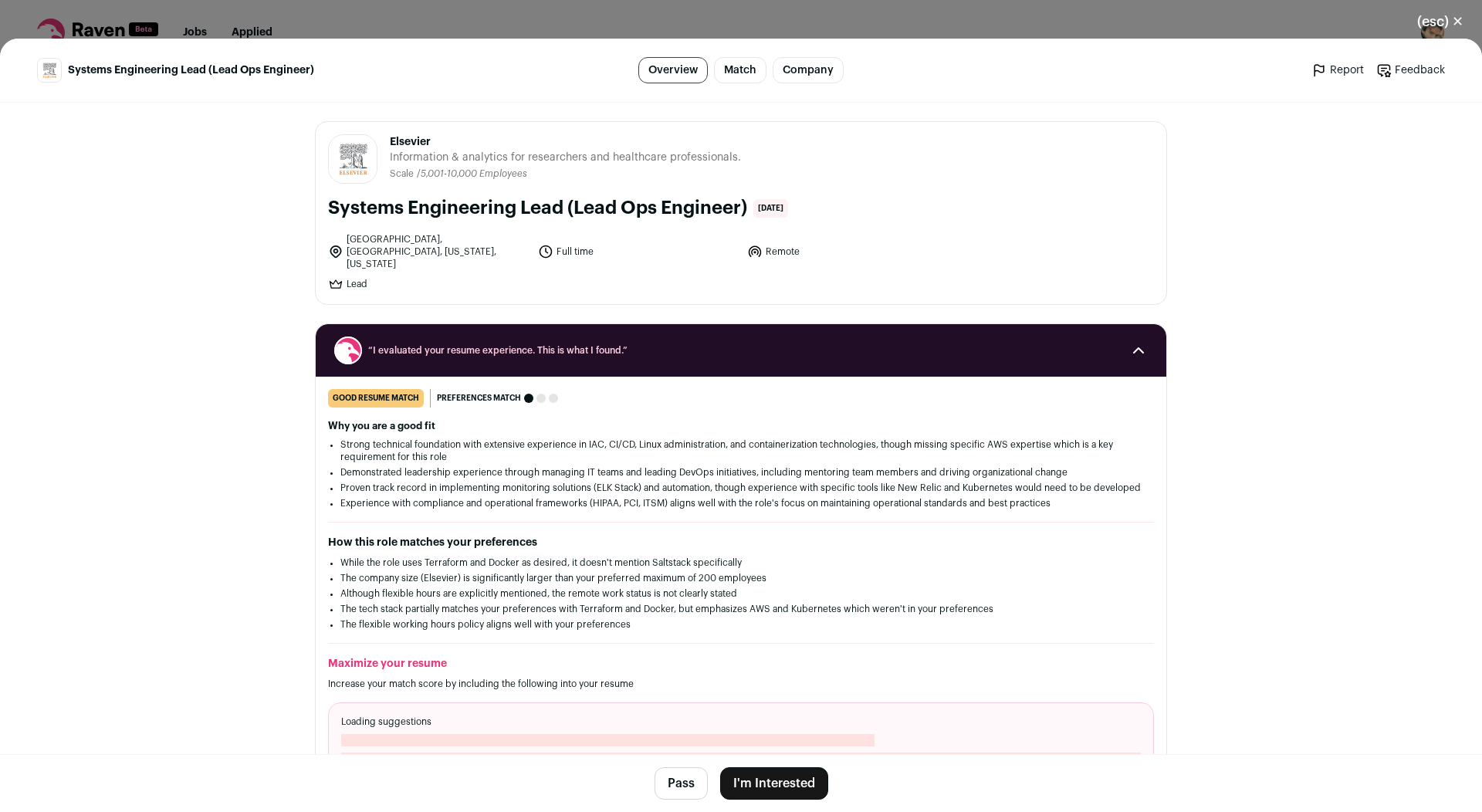
click at [764, 790] on button "I'm Interested" at bounding box center [774, 783] width 108 height 33
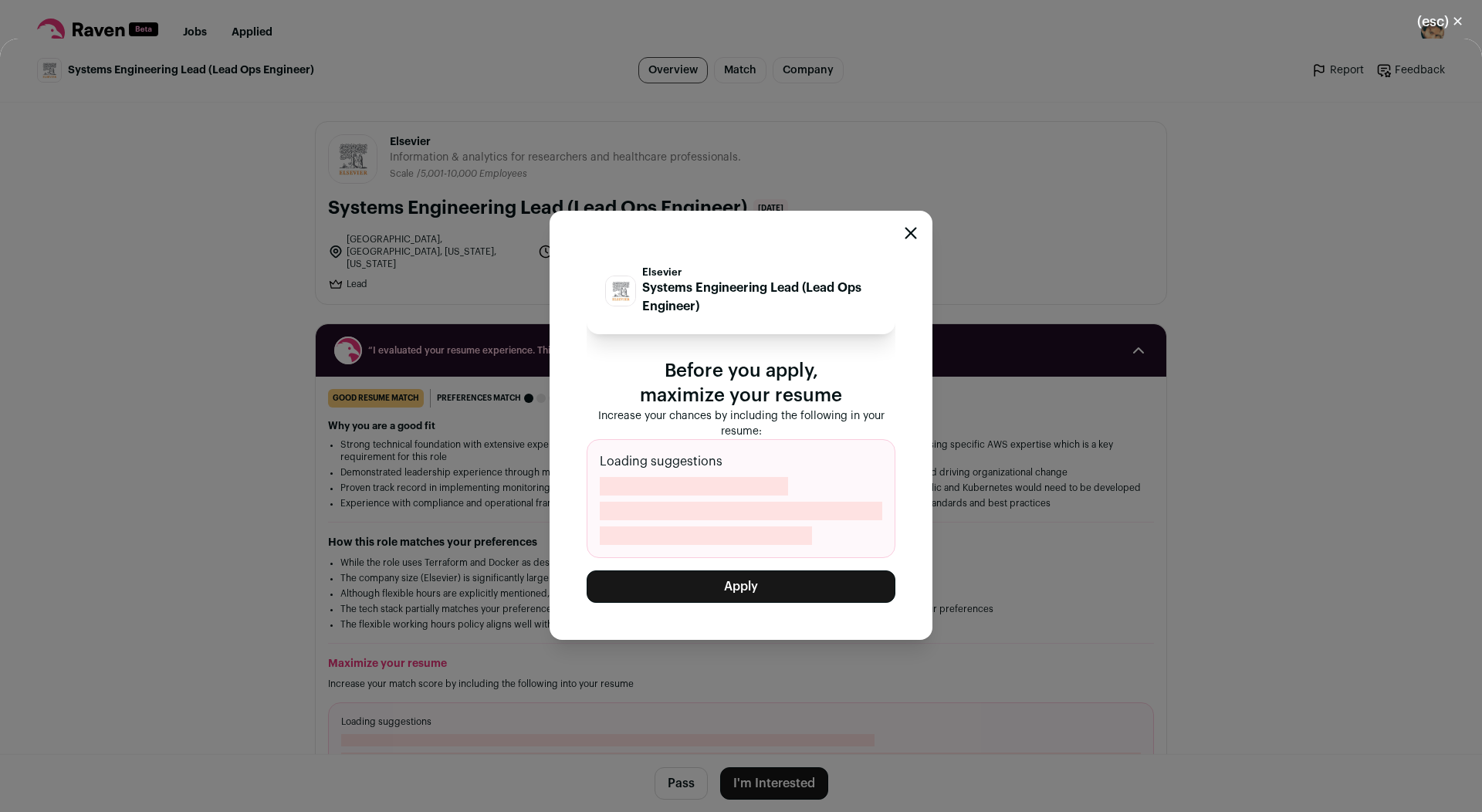
click at [723, 592] on button "Apply" at bounding box center [741, 586] width 308 height 33
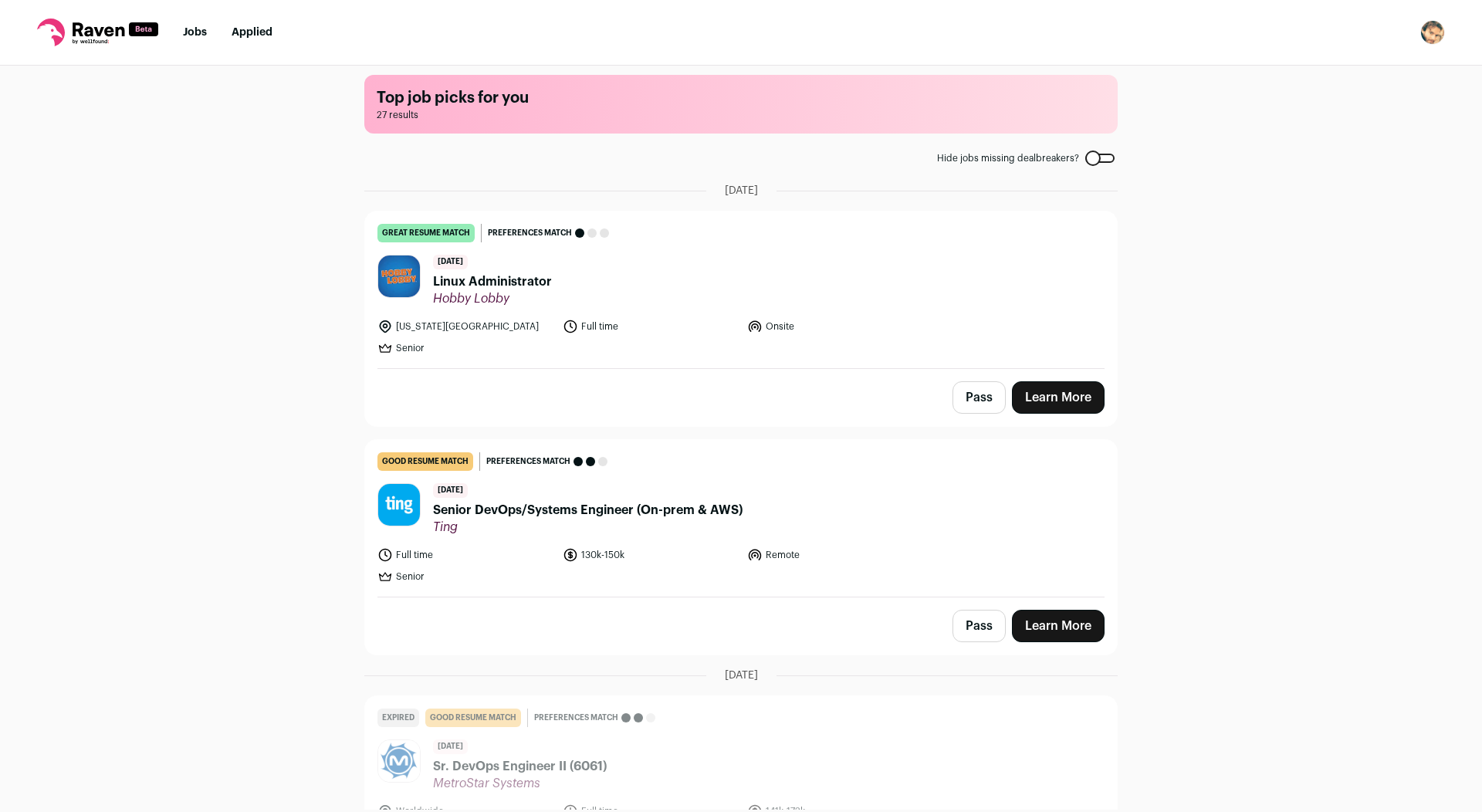
click at [591, 299] on header "[DATE] Linux Administrator Hobby Lobby" at bounding box center [741, 281] width 727 height 52
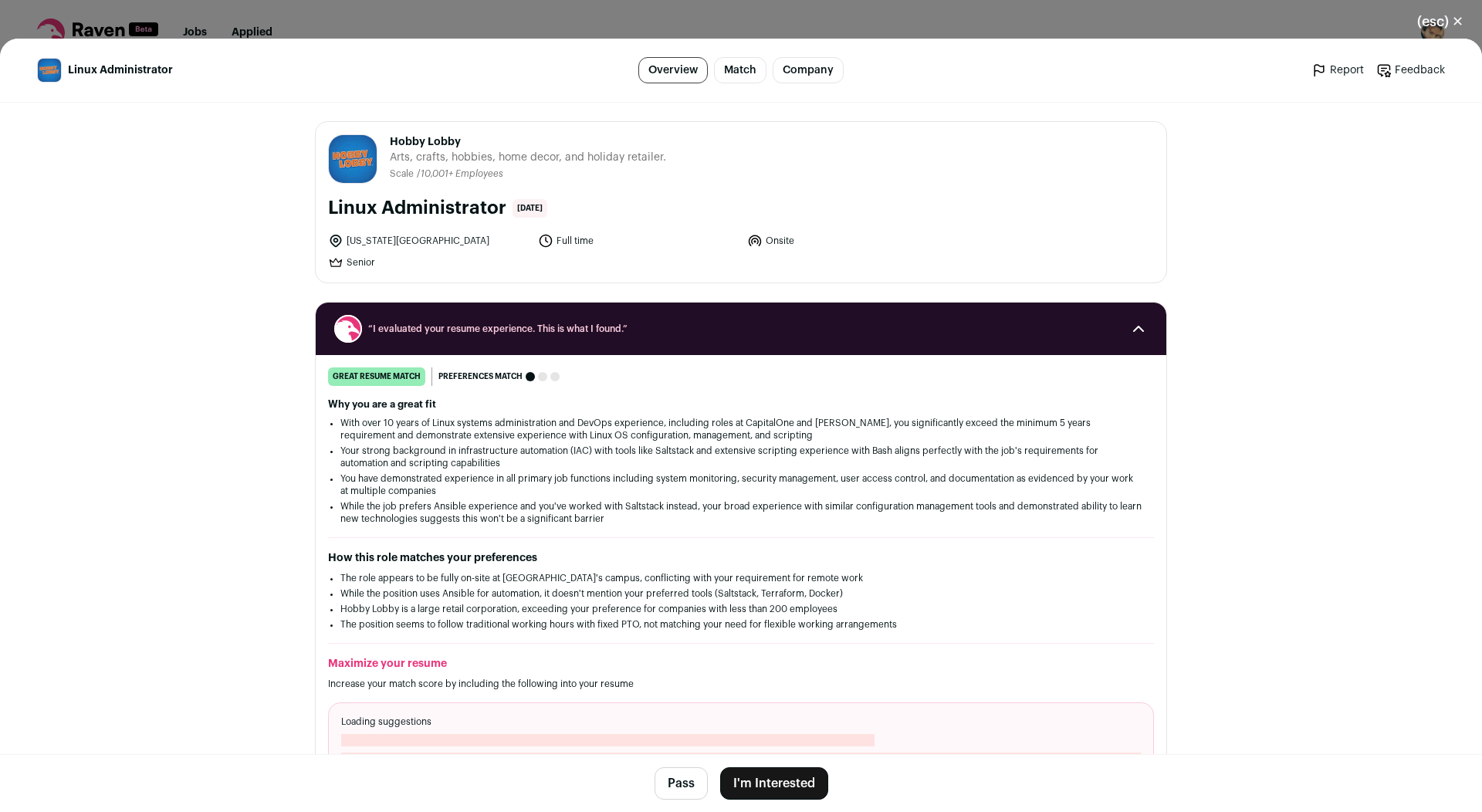
click at [757, 800] on footer "Pass I'm Interested" at bounding box center [741, 782] width 1482 height 58
click at [778, 769] on button "I'm Interested" at bounding box center [774, 783] width 108 height 33
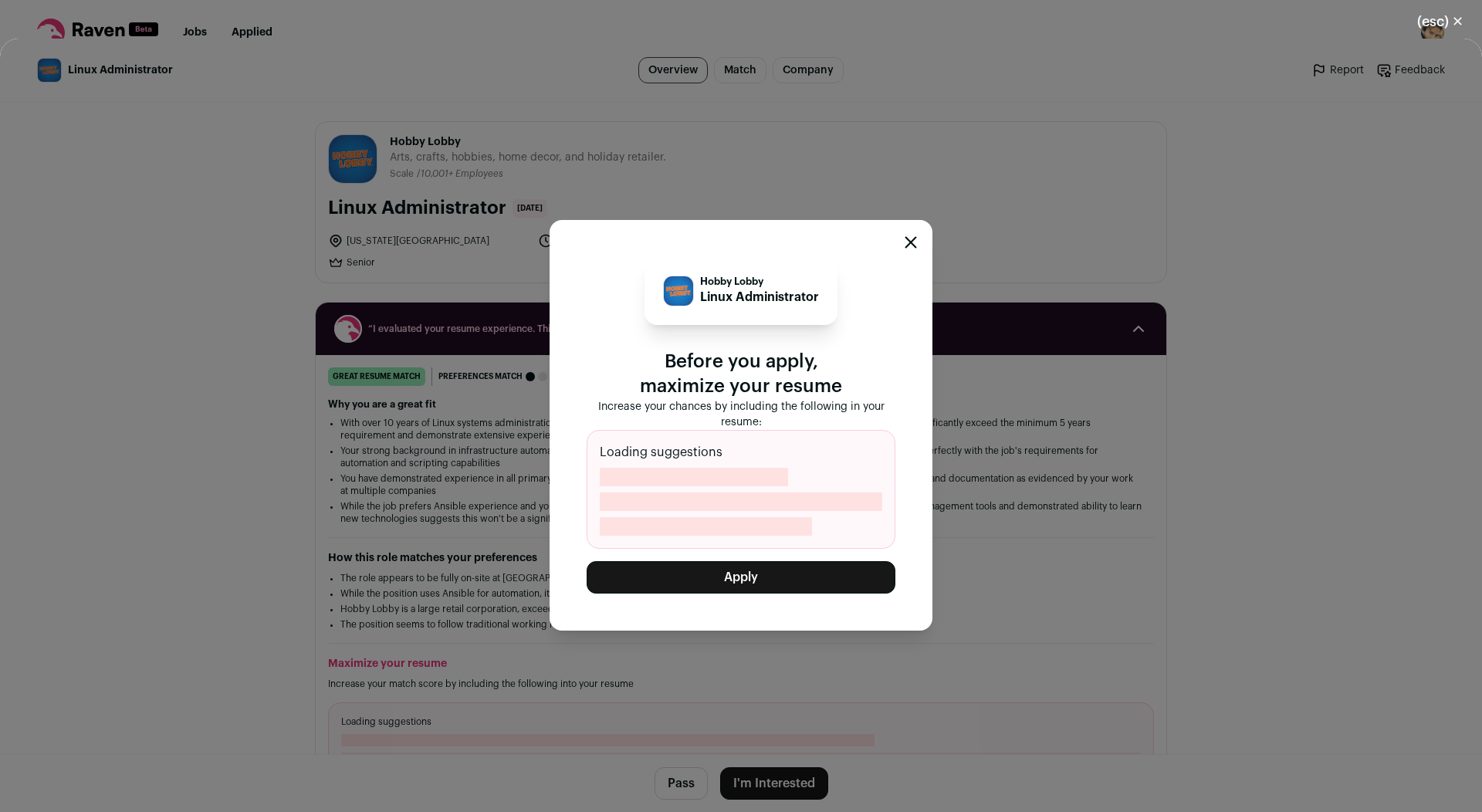
click at [731, 584] on button "Apply" at bounding box center [741, 577] width 308 height 33
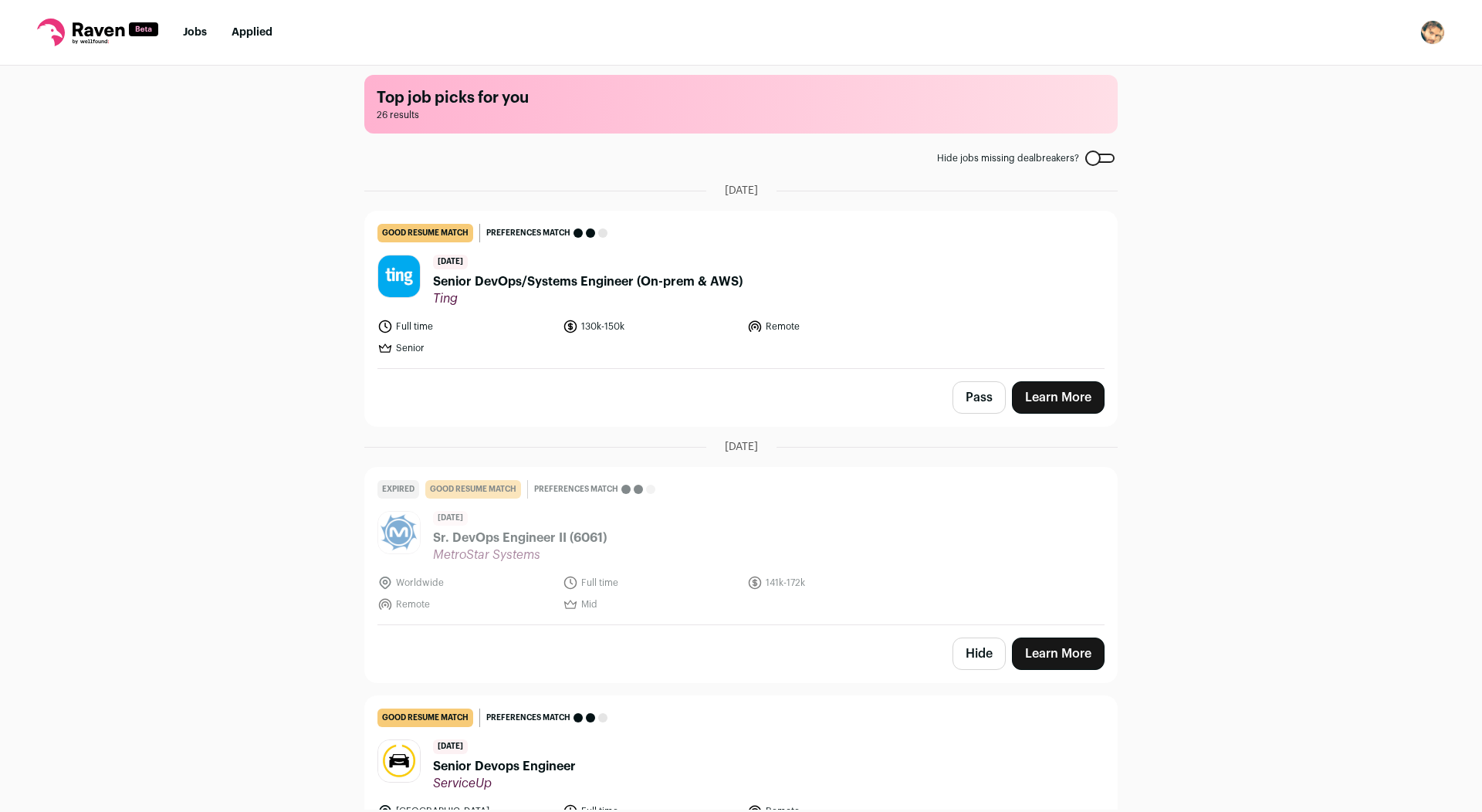
click at [603, 290] on span "Senior DevOps/Systems Engineer (On-prem & AWS)" at bounding box center [588, 282] width 309 height 18
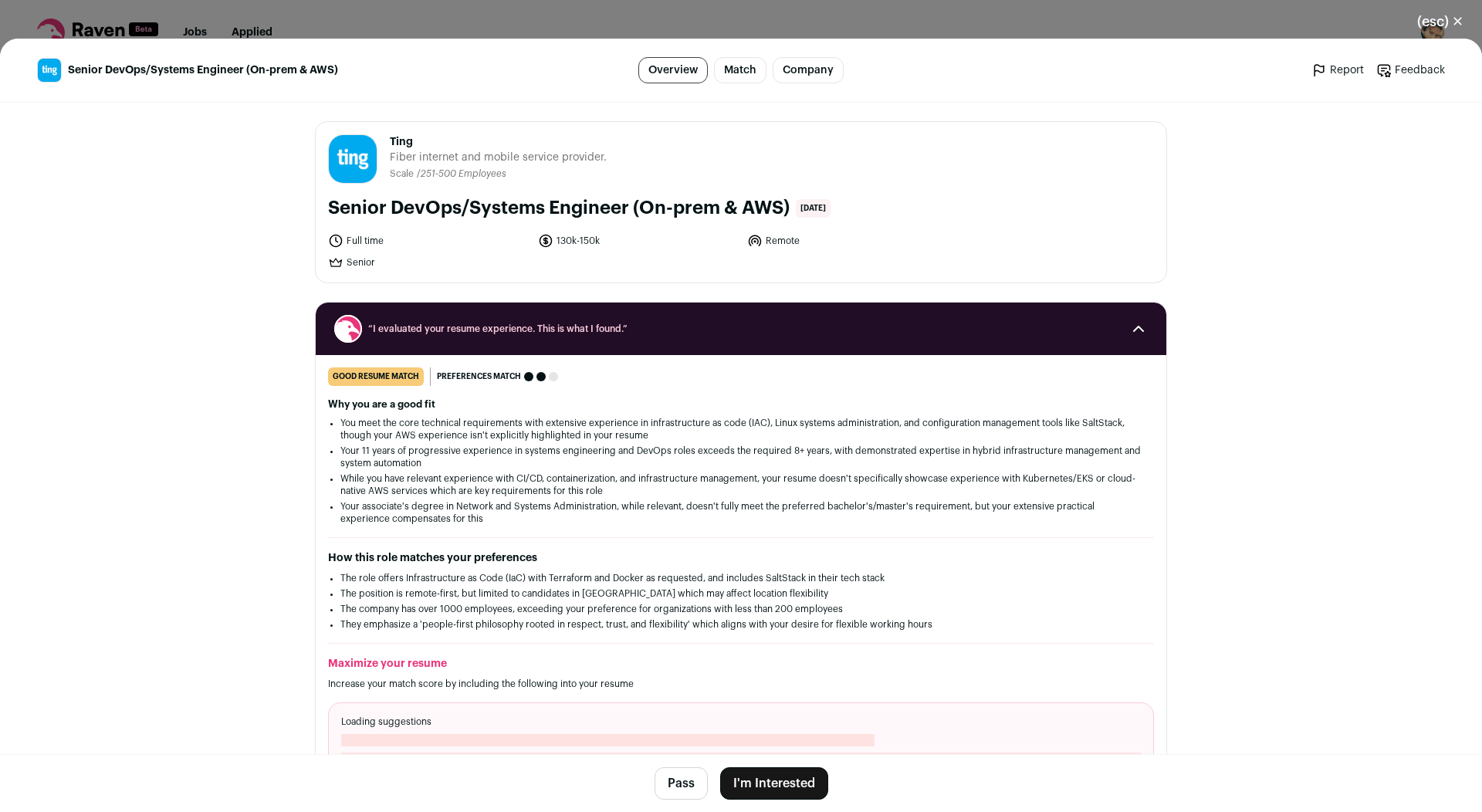
click at [773, 784] on button "I'm Interested" at bounding box center [774, 783] width 108 height 33
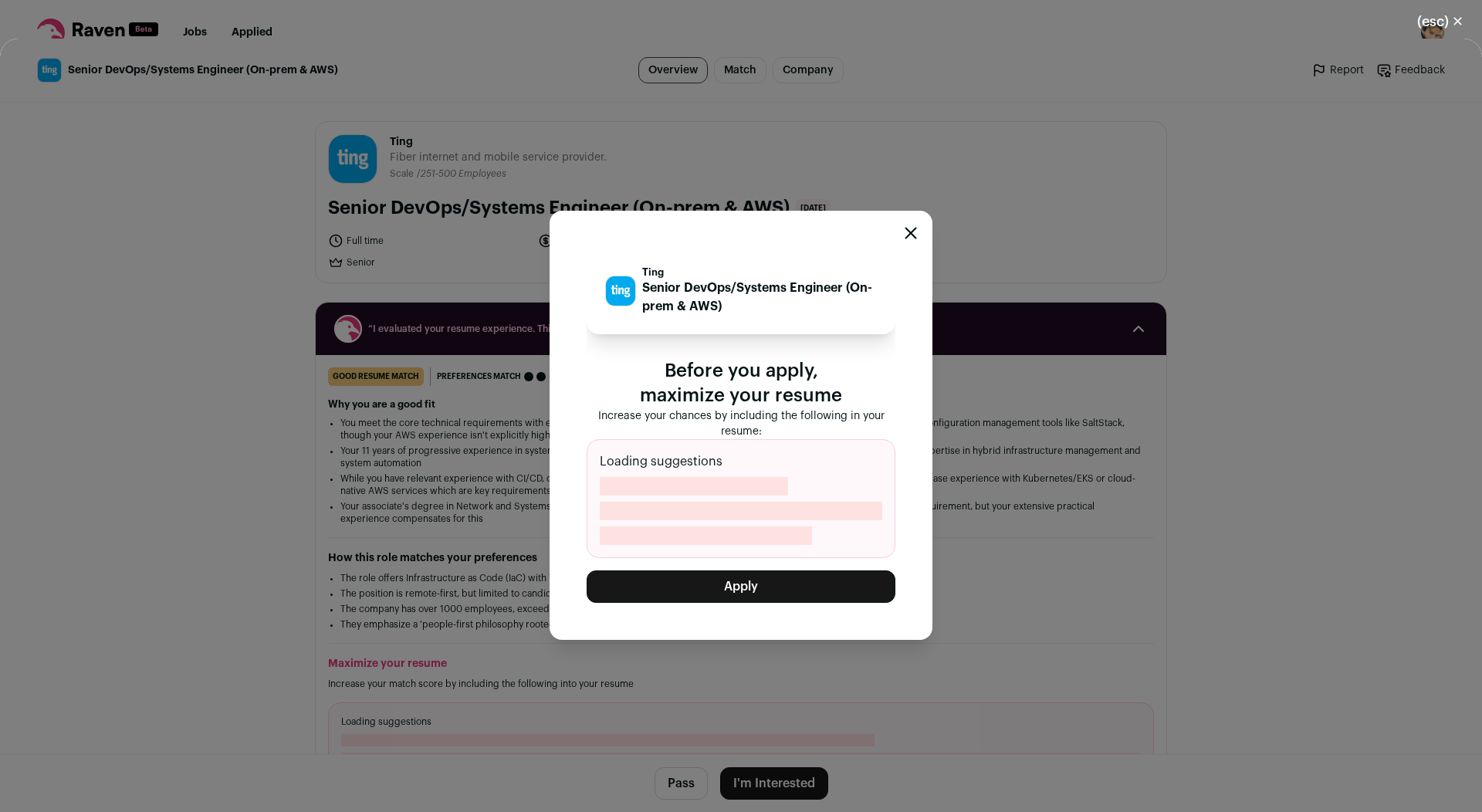
click at [736, 575] on button "Apply" at bounding box center [741, 586] width 308 height 33
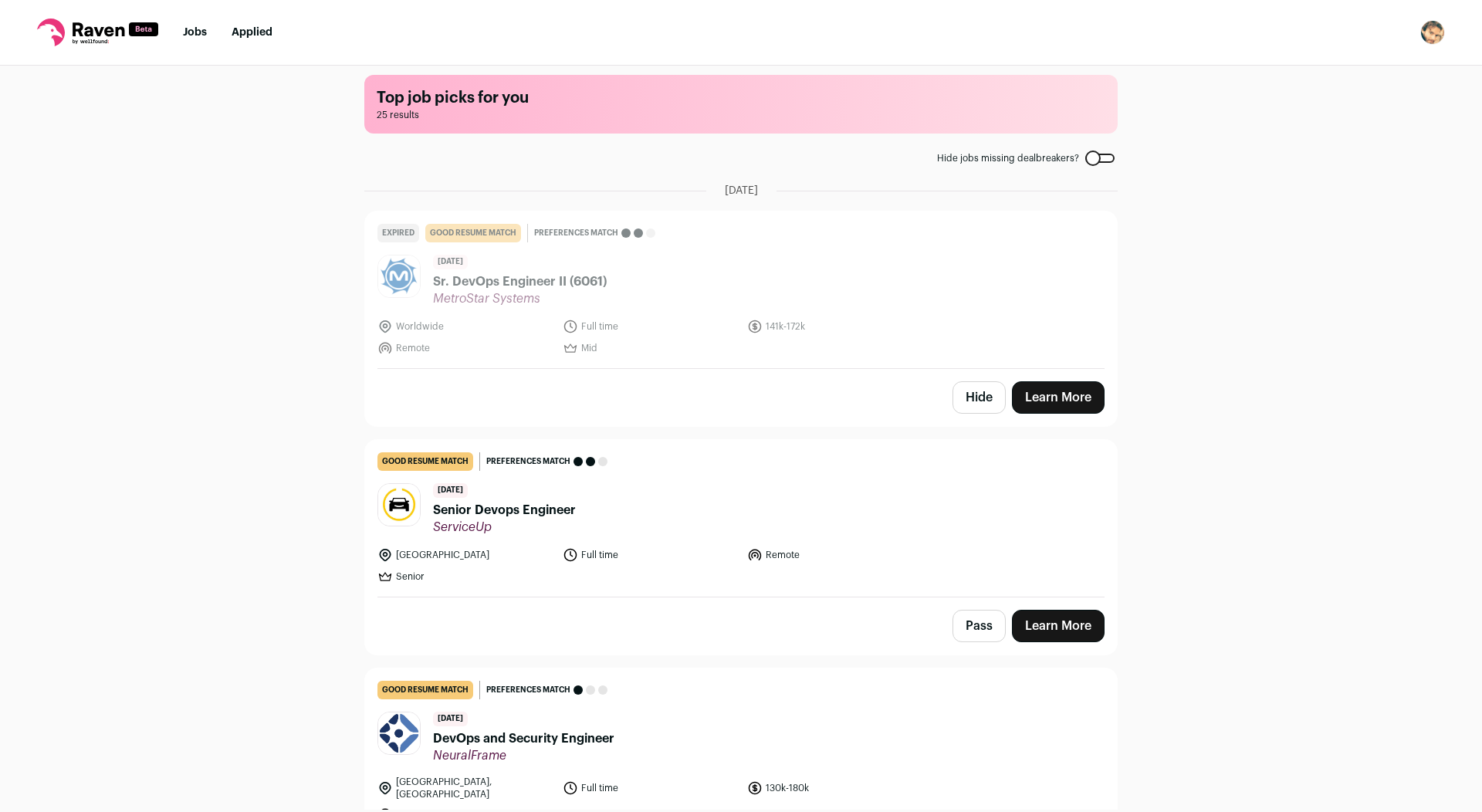
click at [958, 398] on button "Hide" at bounding box center [980, 397] width 53 height 33
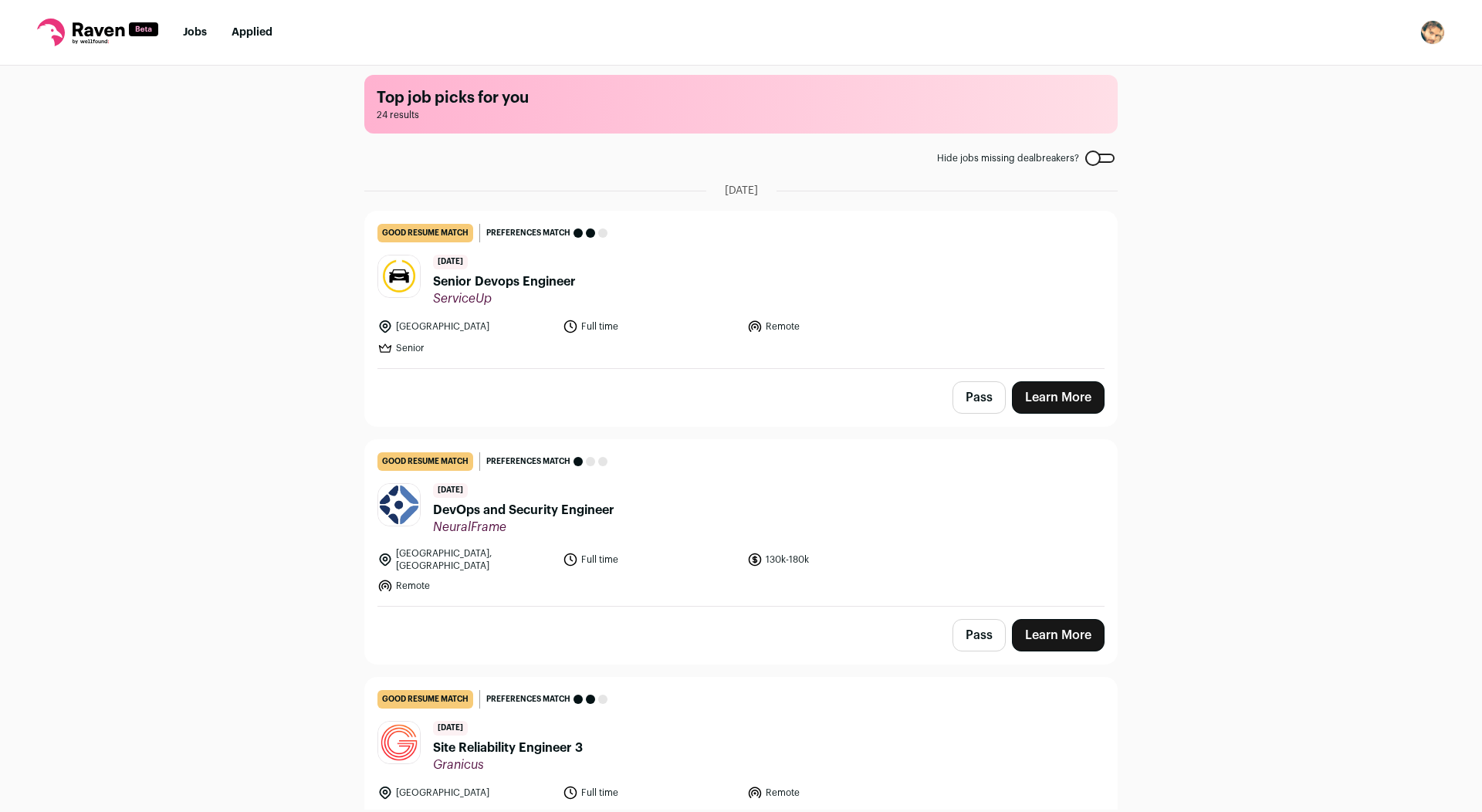
click at [533, 297] on span "ServiceUp" at bounding box center [504, 298] width 143 height 15
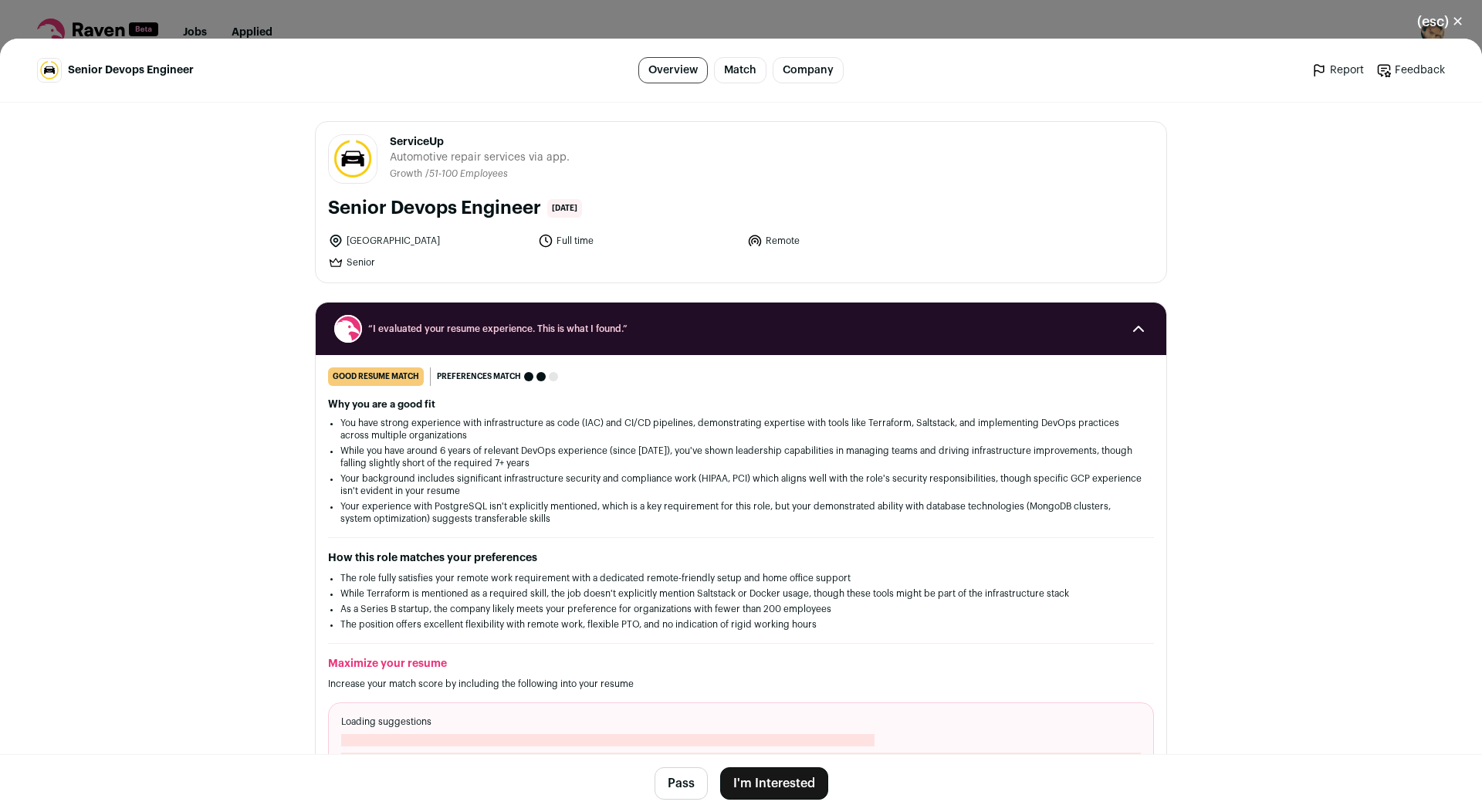
click at [772, 809] on footer "Pass I'm Interested" at bounding box center [741, 782] width 1482 height 58
click at [761, 784] on button "I'm Interested" at bounding box center [774, 783] width 108 height 33
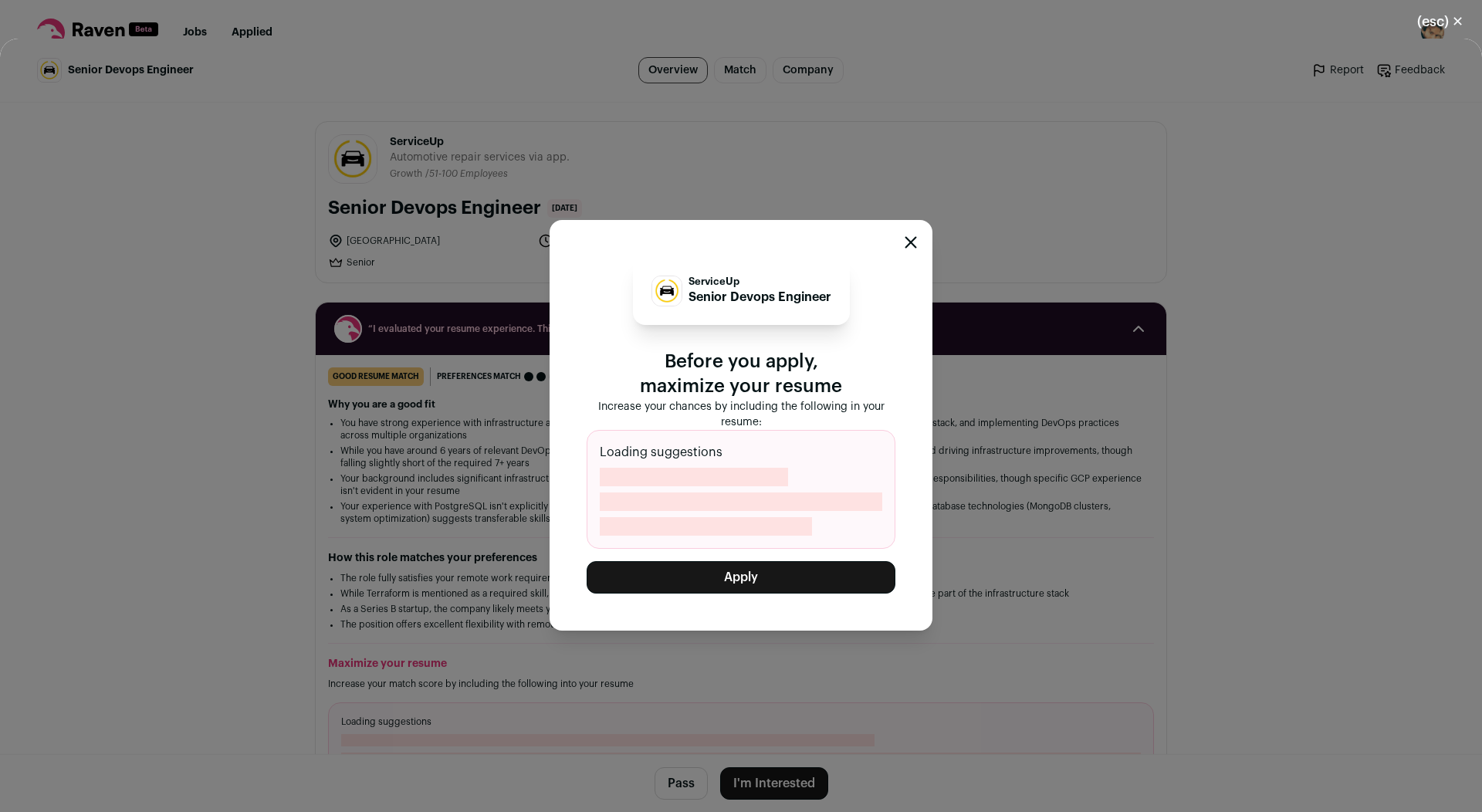
click at [755, 581] on button "Apply" at bounding box center [741, 577] width 308 height 33
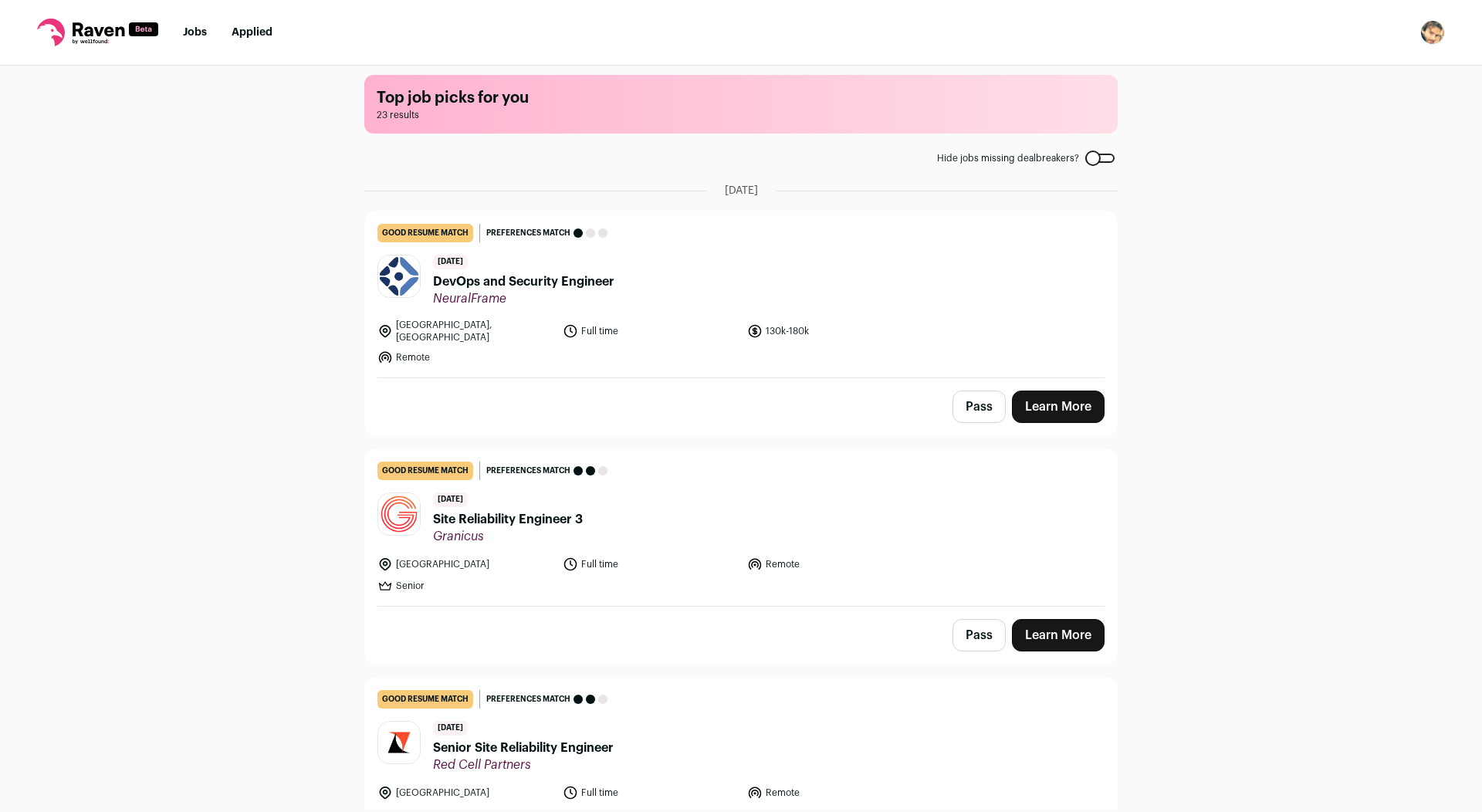
click at [580, 289] on span "DevOps and Security Engineer" at bounding box center [523, 282] width 181 height 18
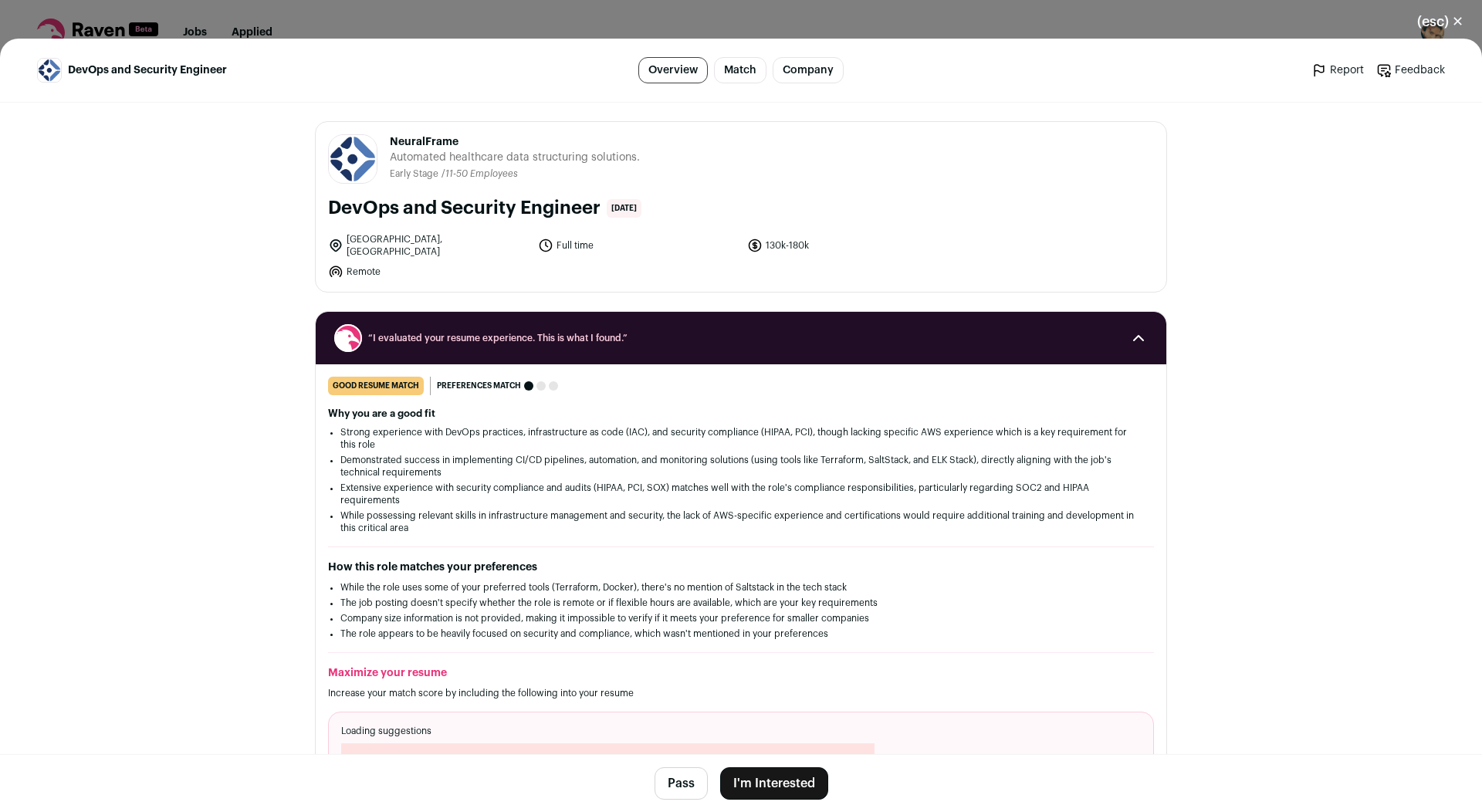
click at [754, 780] on button "I'm Interested" at bounding box center [774, 783] width 108 height 33
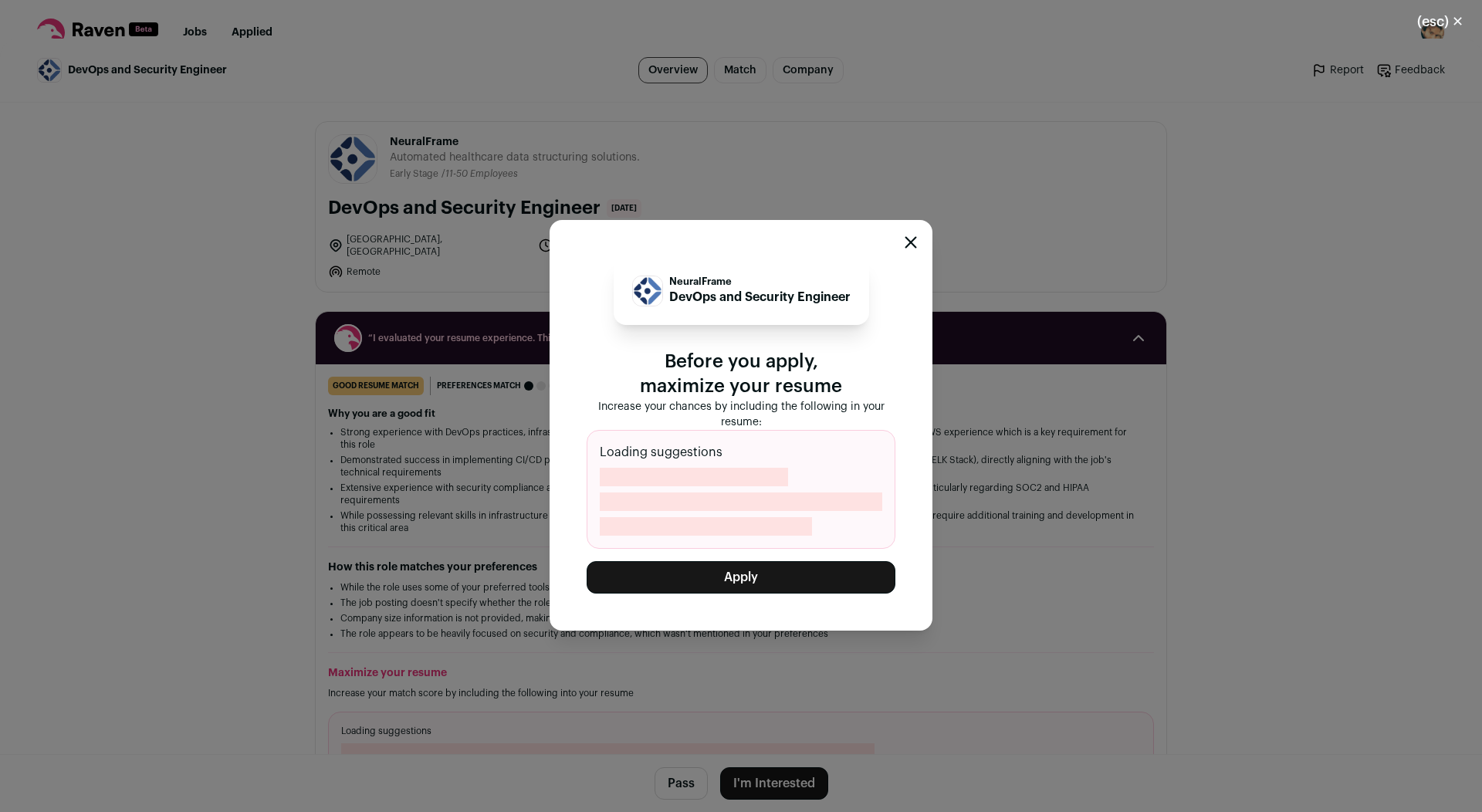
click at [700, 559] on div "NeuralFrame DevOps and Security Engineer Before you apply, maximize your resume…" at bounding box center [741, 425] width 308 height 337
click at [686, 573] on button "Apply" at bounding box center [741, 577] width 308 height 33
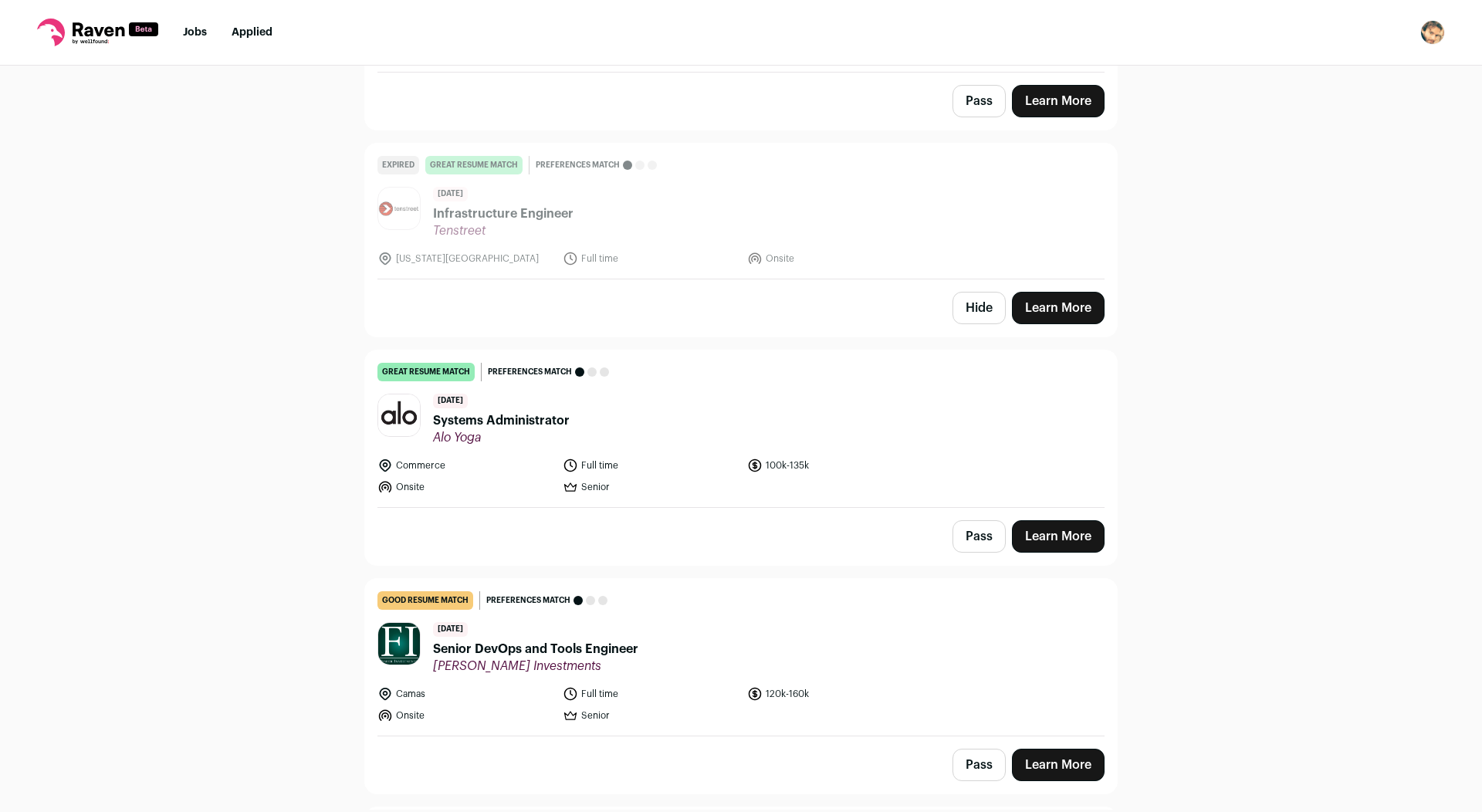
scroll to position [3056, 0]
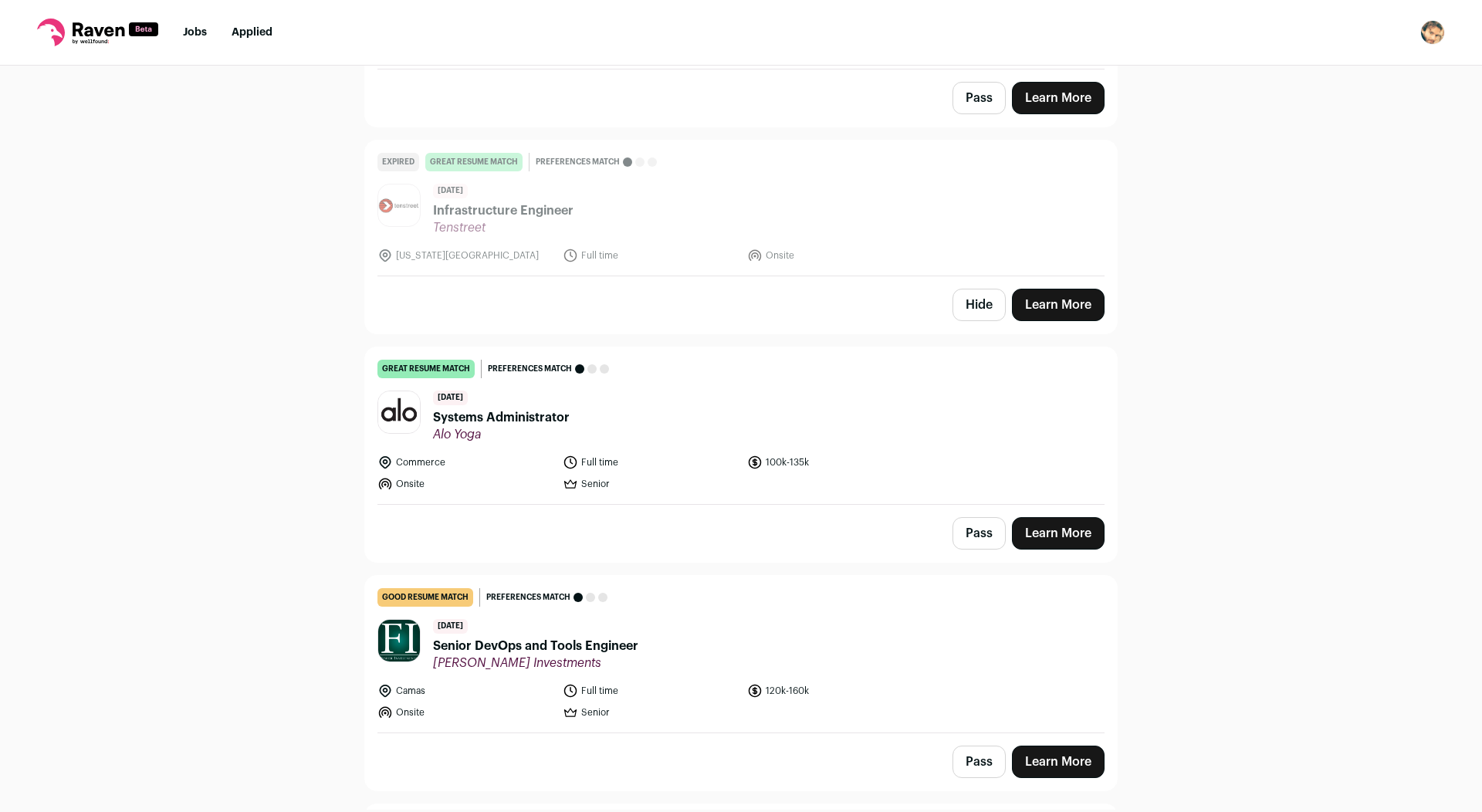
click at [975, 292] on button "Hide" at bounding box center [980, 304] width 53 height 33
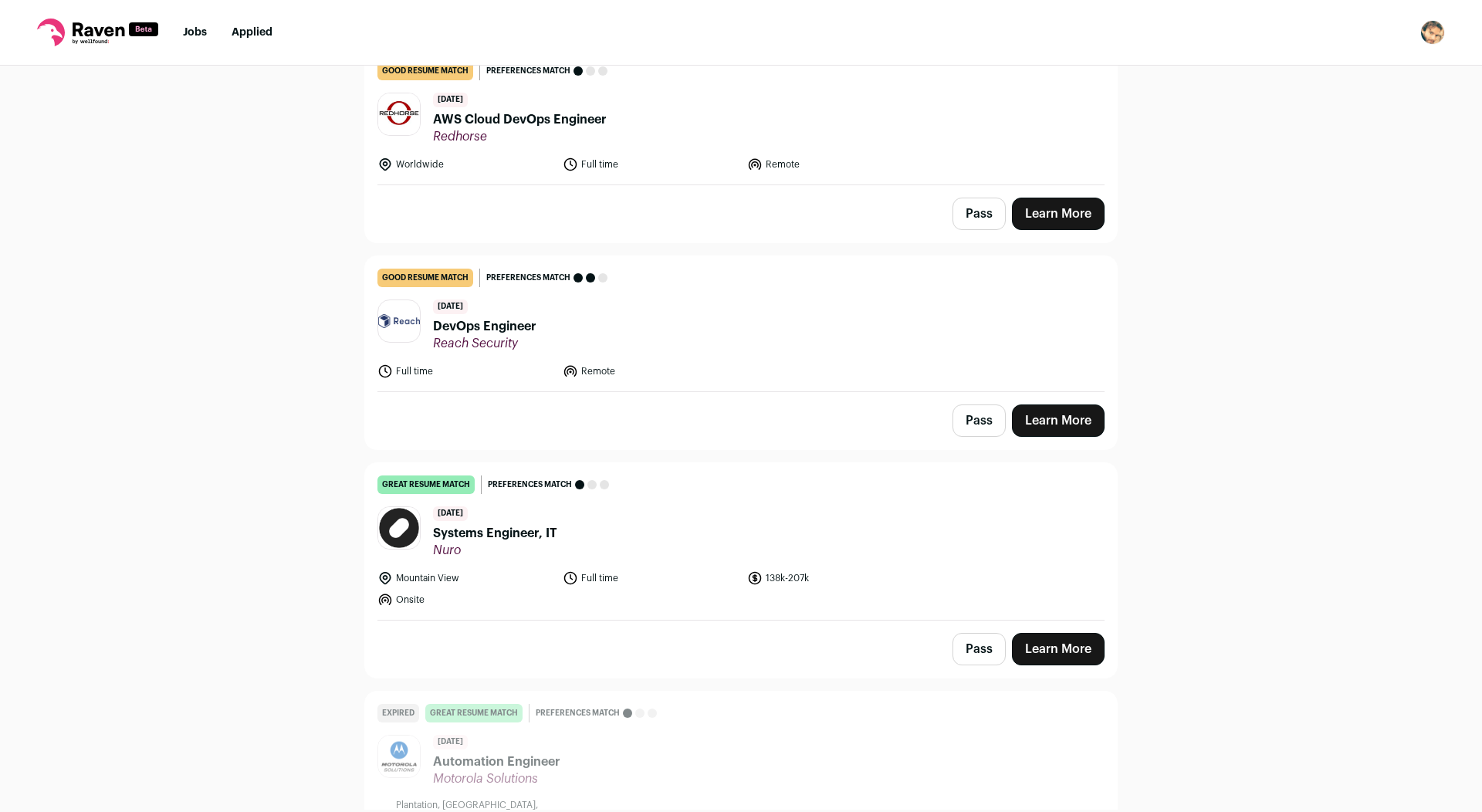
scroll to position [4269, 0]
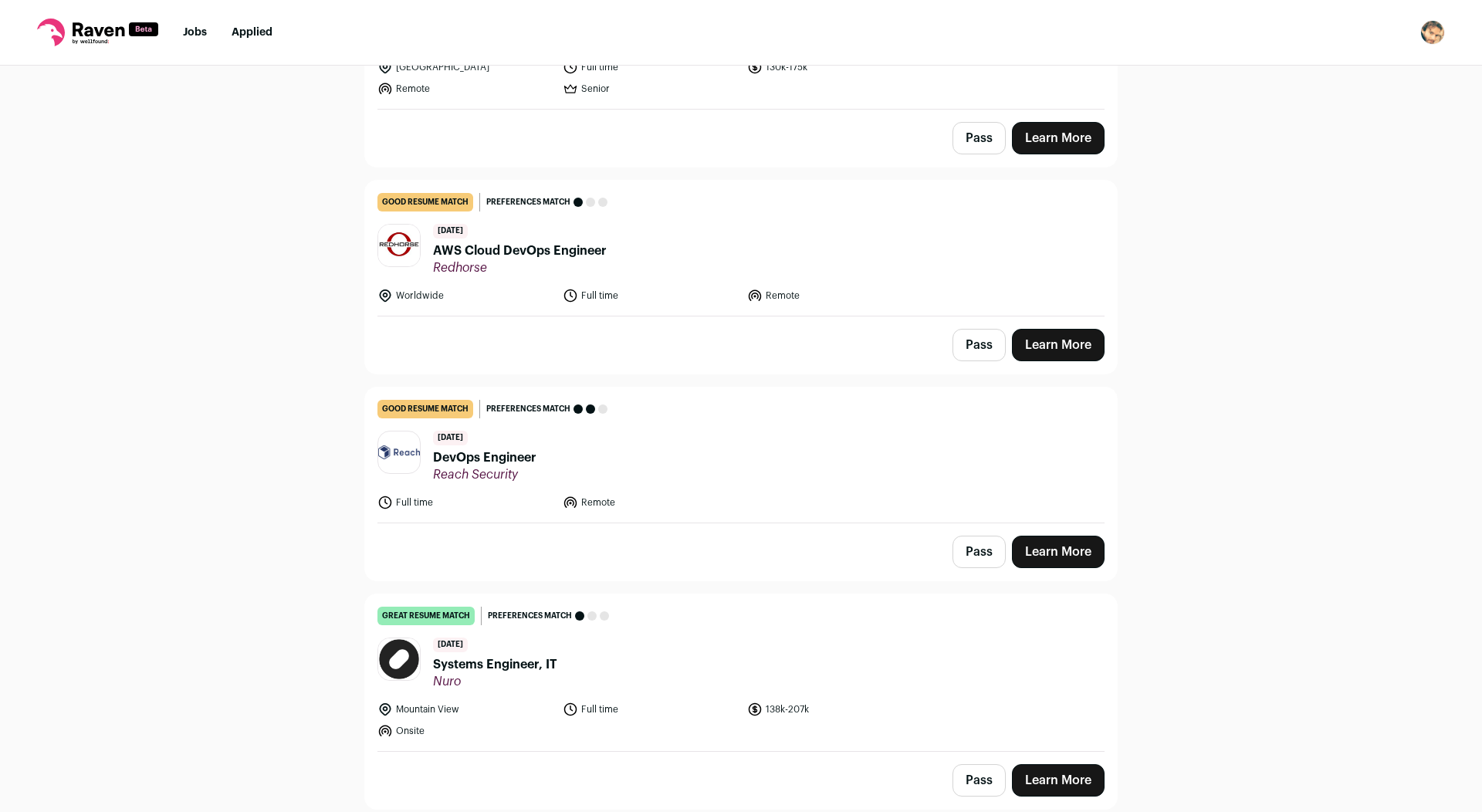
scroll to position [3908, 0]
click at [514, 665] on span "Systems Engineer, IT" at bounding box center [495, 664] width 125 height 18
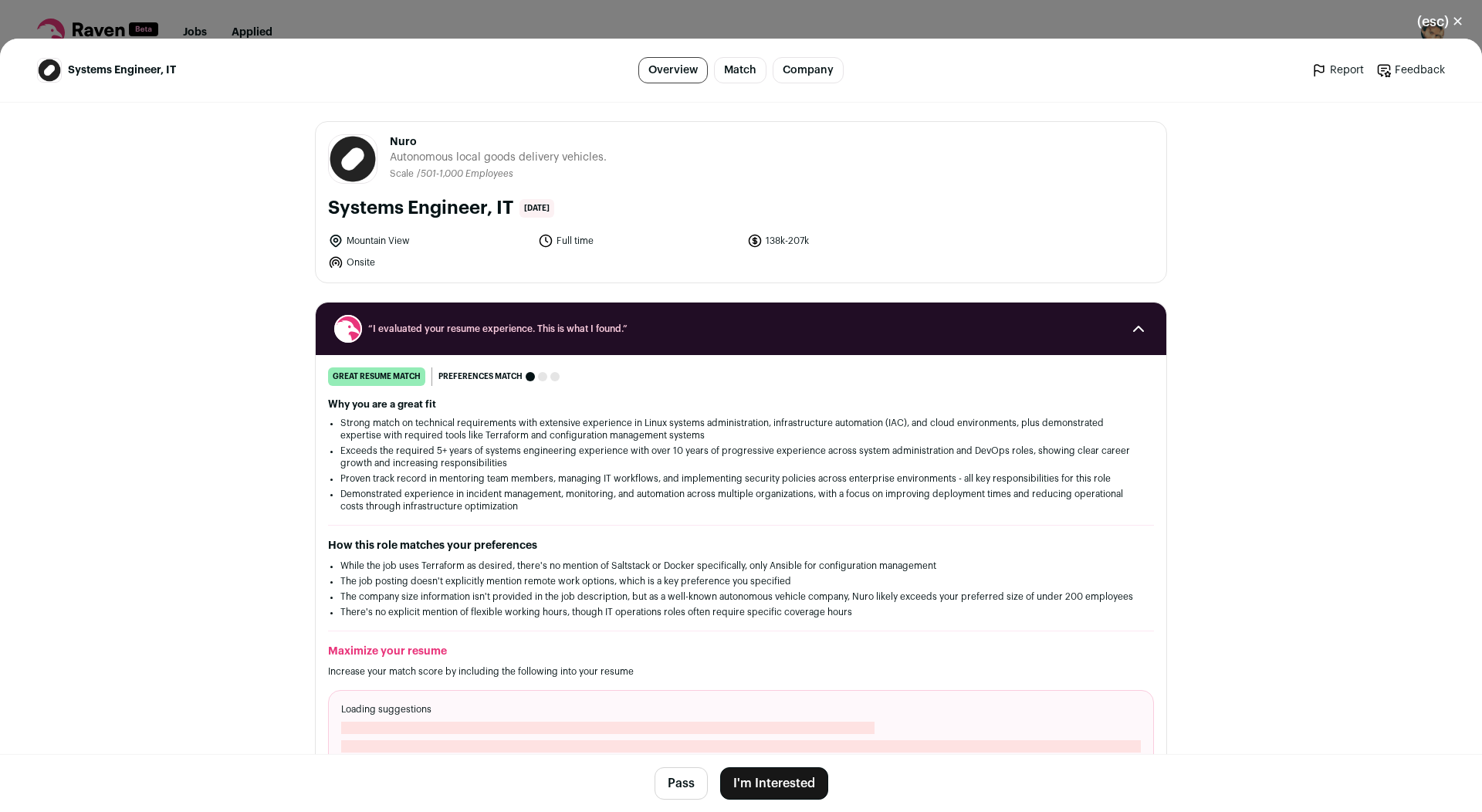
click at [772, 774] on button "I'm Interested" at bounding box center [774, 783] width 108 height 33
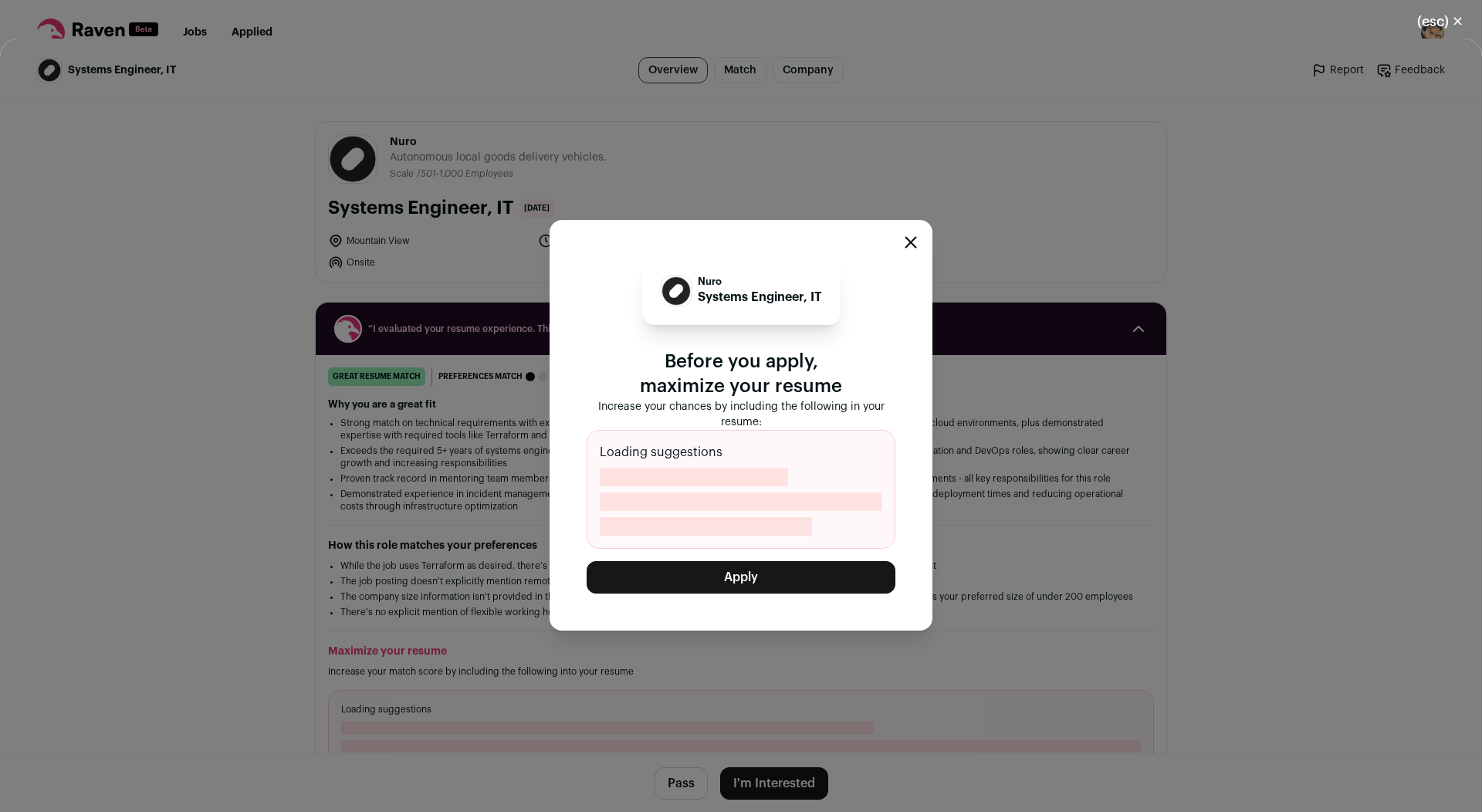
click at [740, 581] on button "Apply" at bounding box center [741, 577] width 308 height 33
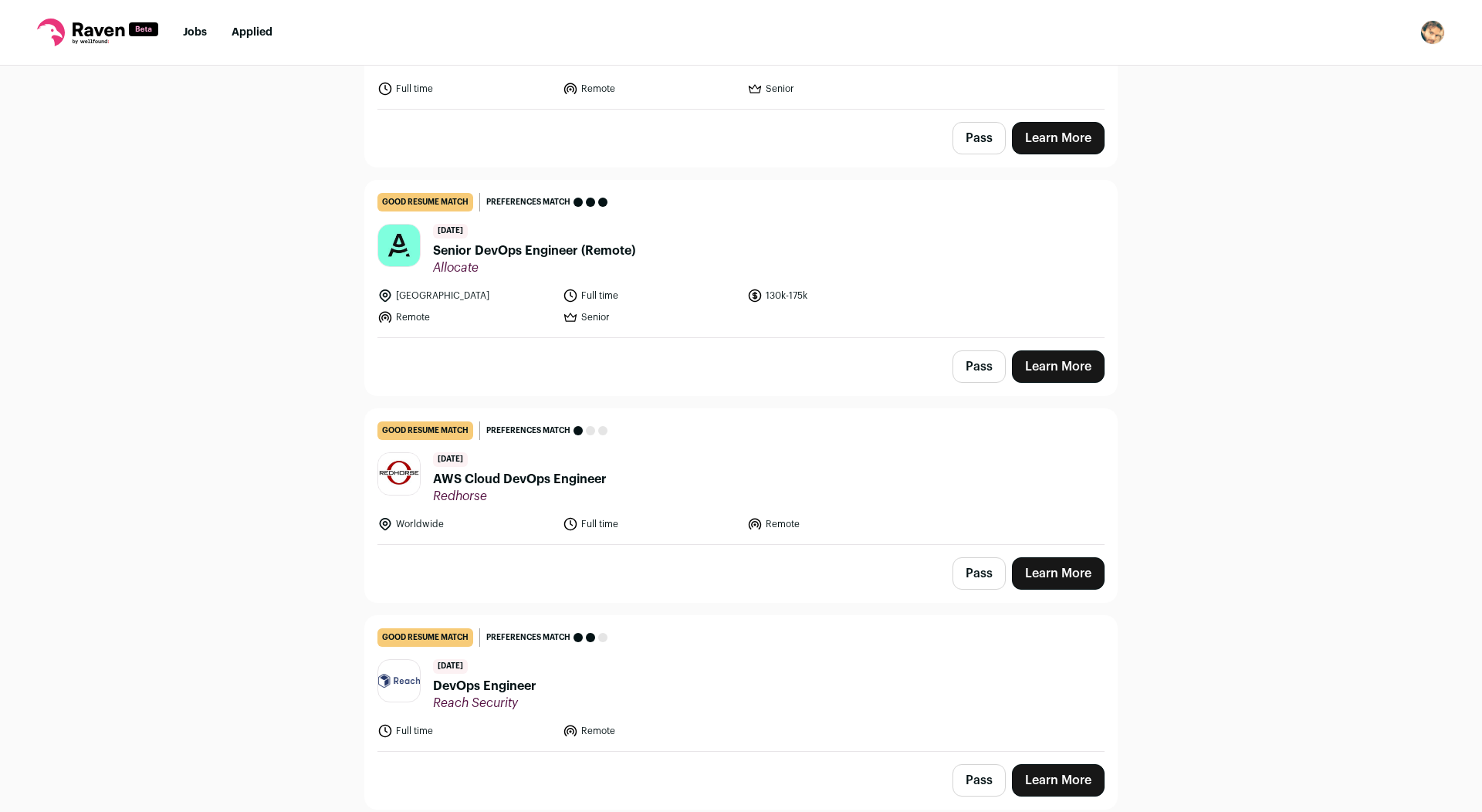
scroll to position [3679, 0]
click at [553, 682] on header "[DATE] DevOps Engineer Reach Security" at bounding box center [741, 685] width 727 height 52
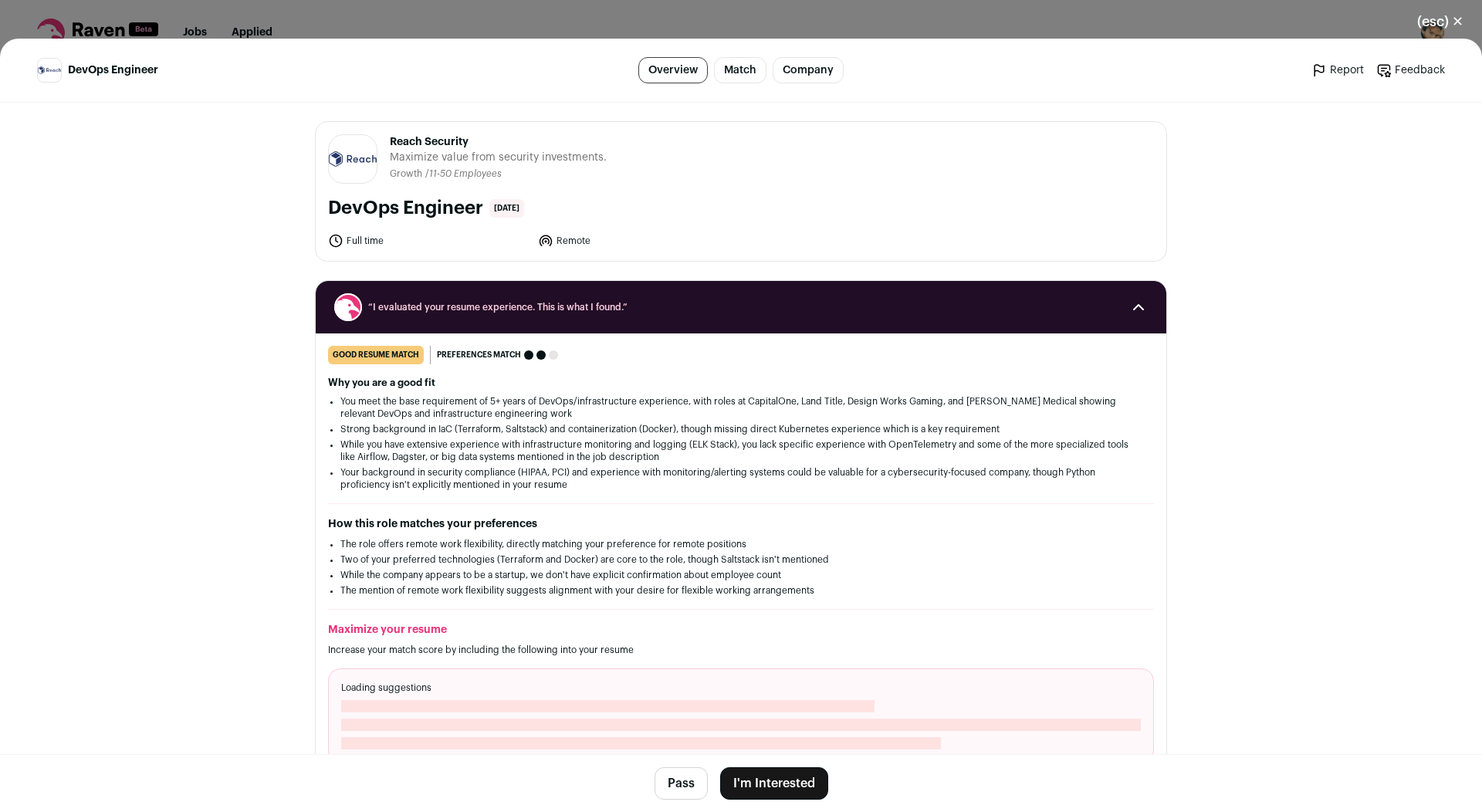
click at [788, 794] on button "I'm Interested" at bounding box center [774, 783] width 108 height 33
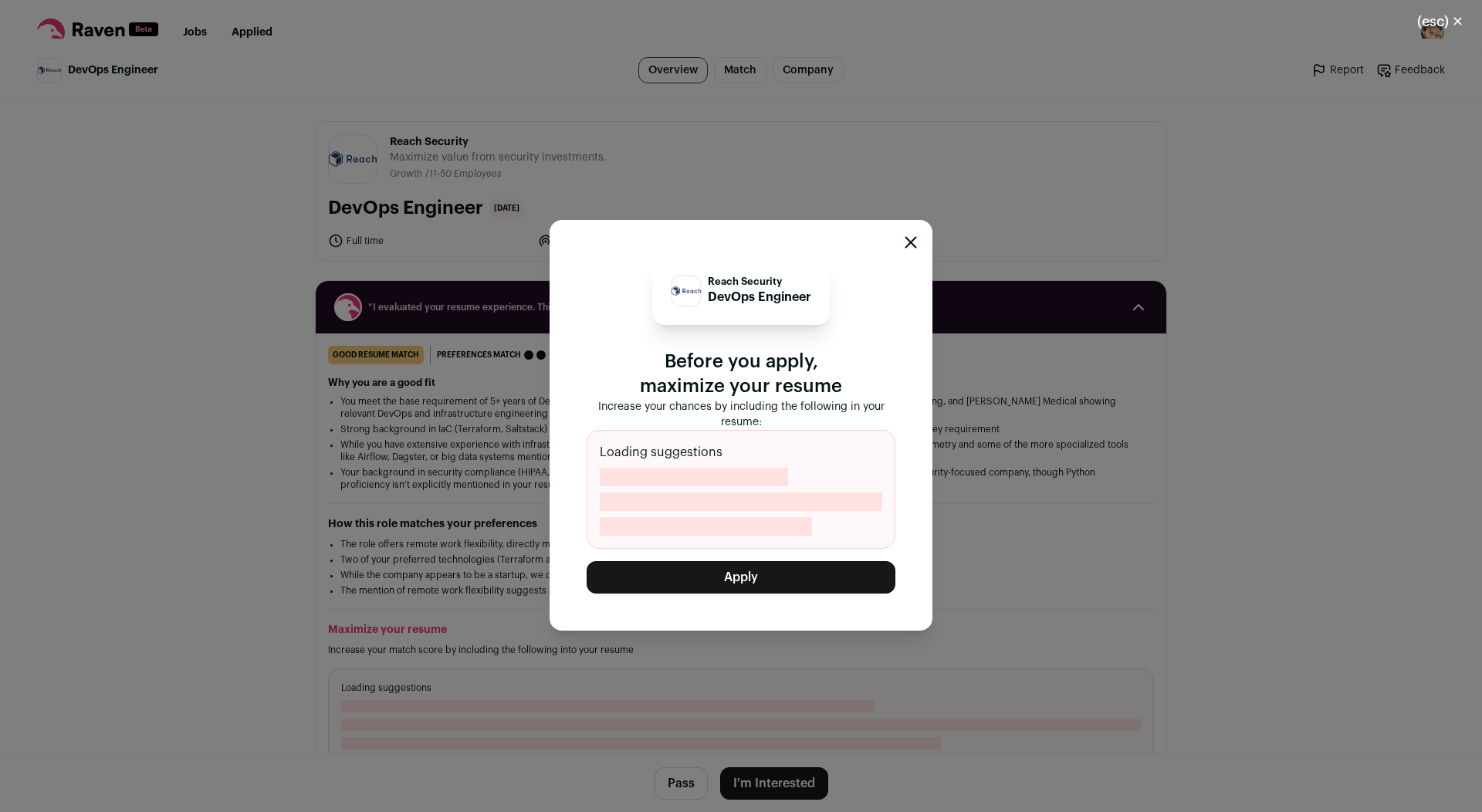
click at [717, 576] on button "Apply" at bounding box center [741, 577] width 308 height 33
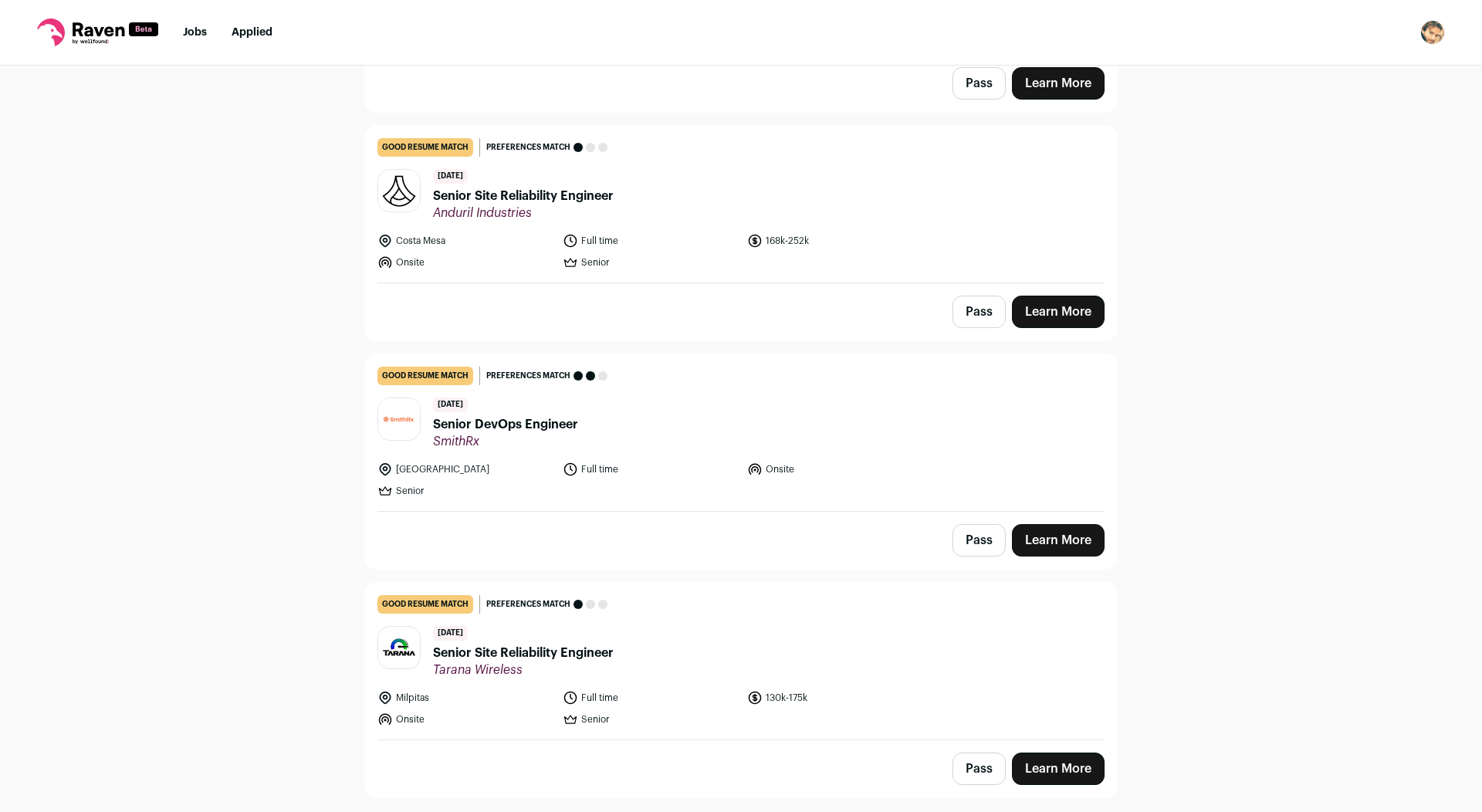
scroll to position [0, 0]
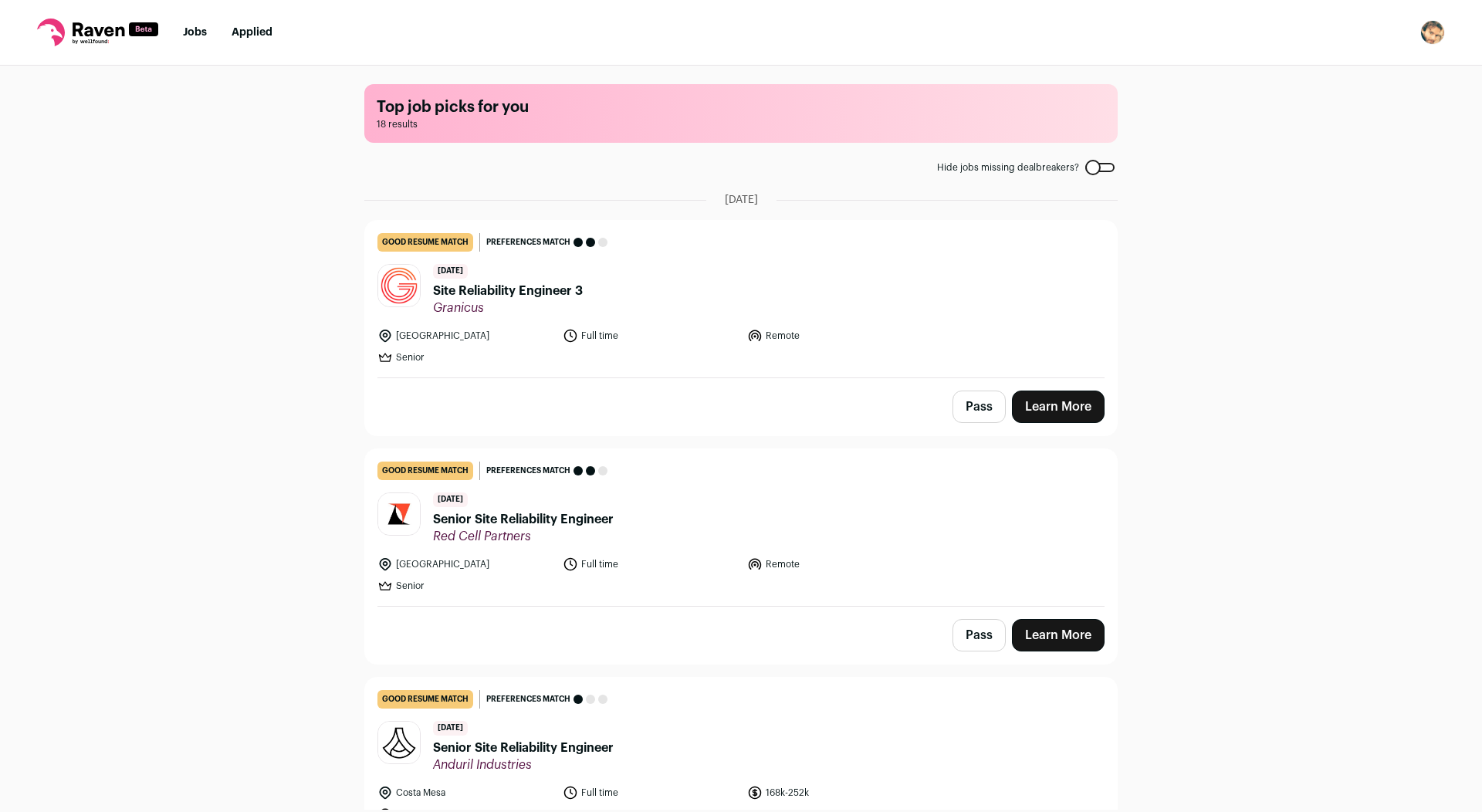
click at [1428, 29] on img "Open dropdown" at bounding box center [1434, 33] width 25 height 25
click at [1327, 157] on button "Logout" at bounding box center [1359, 152] width 171 height 37
